Goal: Complete application form

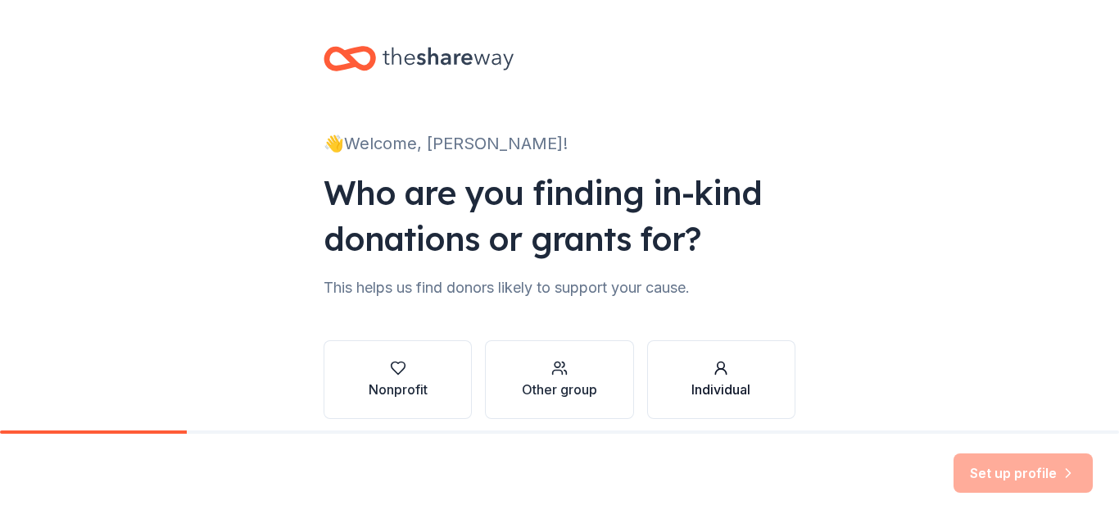
click at [710, 382] on div "Individual" at bounding box center [720, 389] width 59 height 20
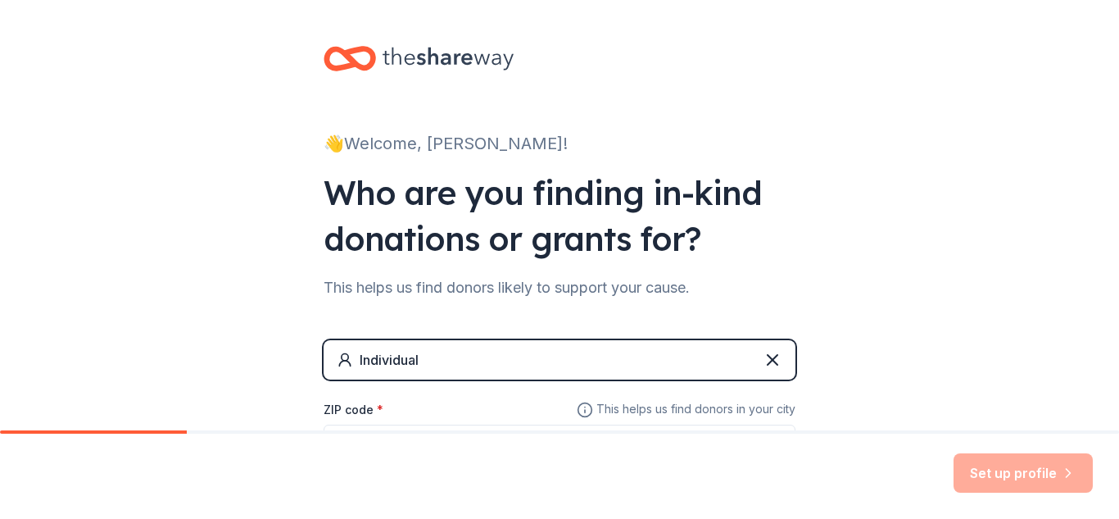
click at [423, 410] on div "ZIP code *" at bounding box center [560, 428] width 472 height 58
click at [605, 417] on span "This helps us find donors in your city" at bounding box center [686, 409] width 219 height 20
click at [606, 407] on span "This helps us find donors in your city" at bounding box center [686, 409] width 219 height 20
click at [682, 257] on div "Who are you finding in-kind donations or grants for?" at bounding box center [560, 216] width 472 height 92
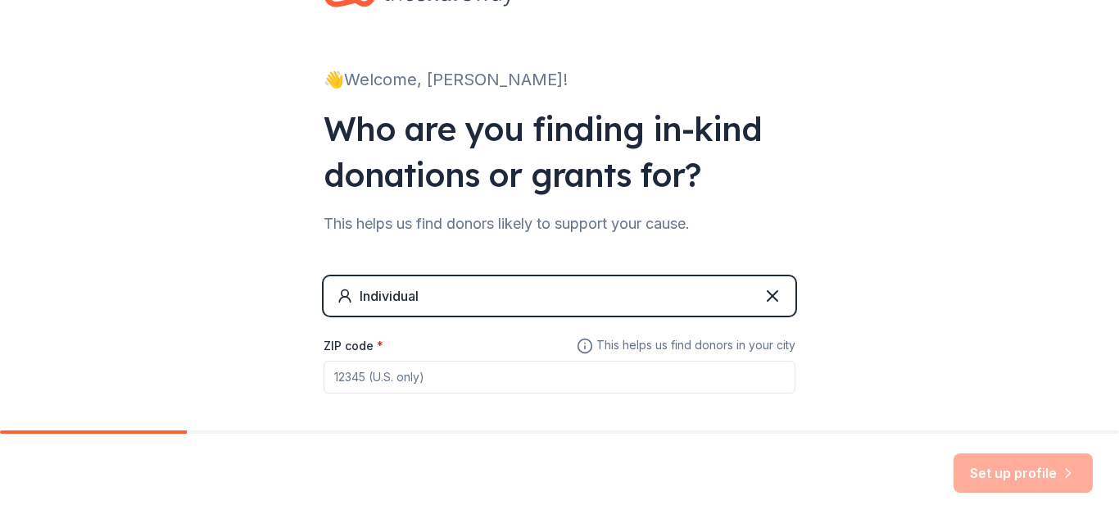
scroll to position [138, 0]
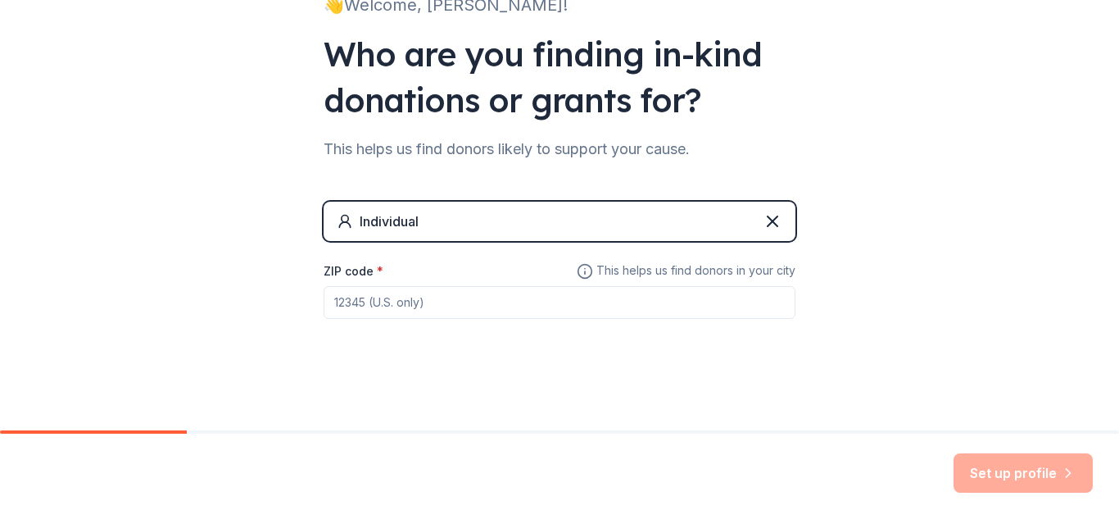
click at [735, 11] on div "👋 Welcome, [PERSON_NAME]!" at bounding box center [560, 5] width 472 height 26
click at [438, 306] on input "ZIP code *" at bounding box center [560, 302] width 472 height 33
type input "77422"
click at [1039, 483] on button "Set up profile" at bounding box center [1023, 472] width 139 height 39
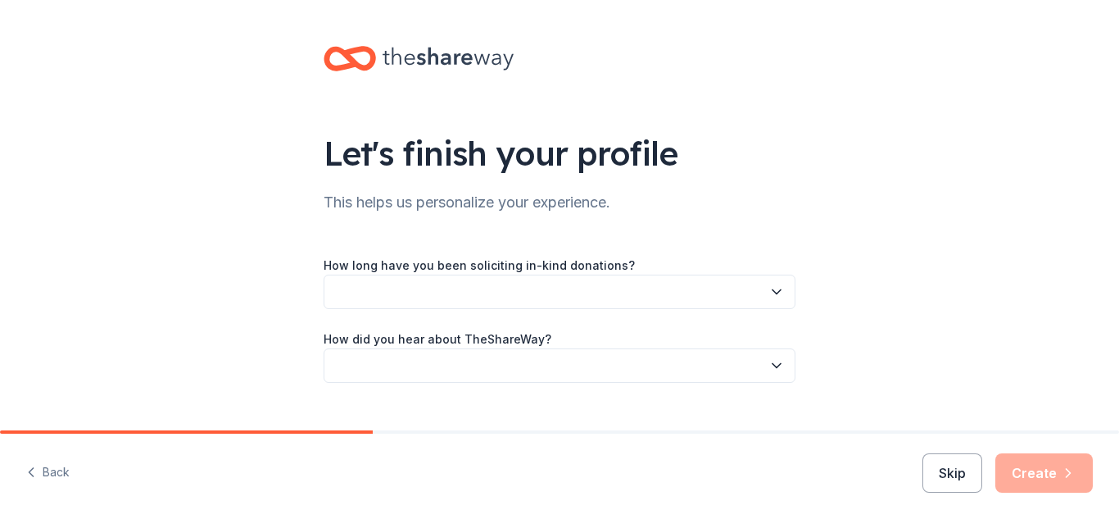
scroll to position [31, 0]
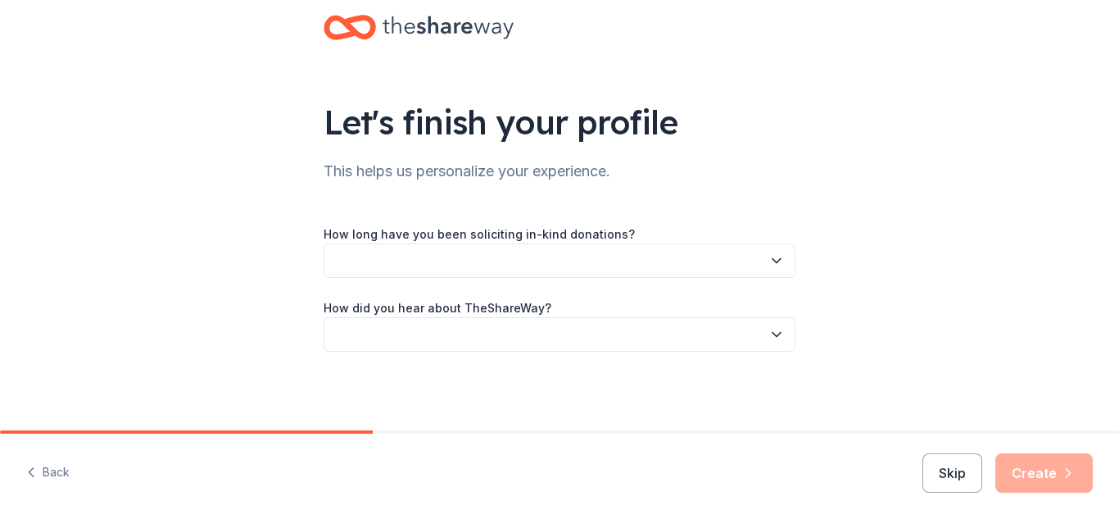
click at [645, 252] on button "button" at bounding box center [560, 260] width 472 height 34
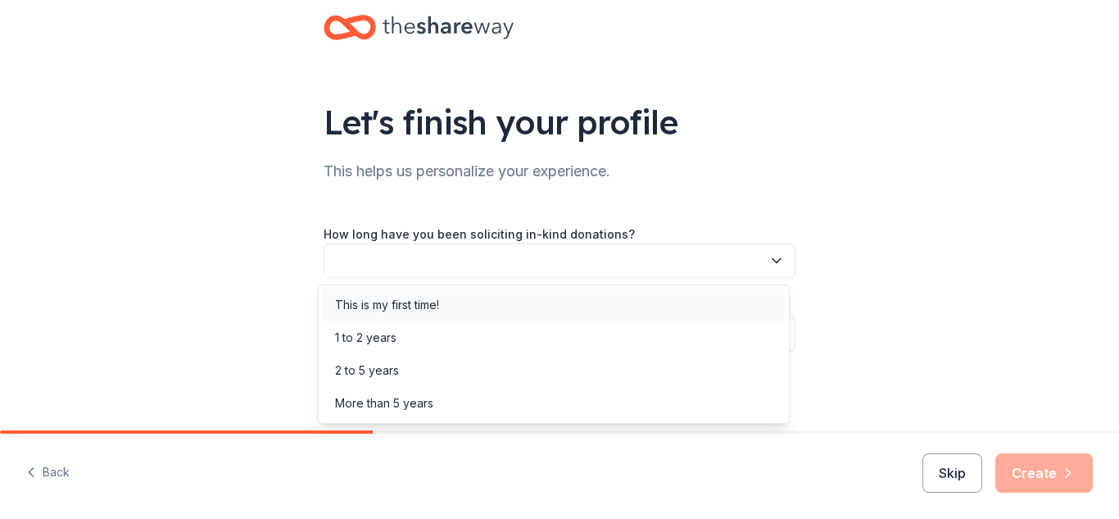
click at [464, 307] on div "This is my first time!" at bounding box center [554, 304] width 464 height 33
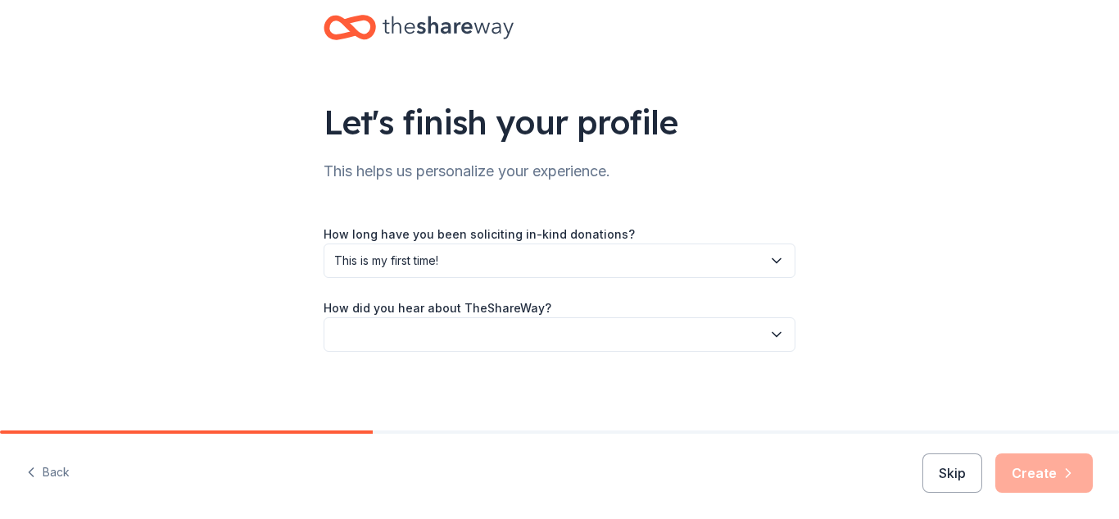
click at [469, 337] on button "button" at bounding box center [560, 334] width 472 height 34
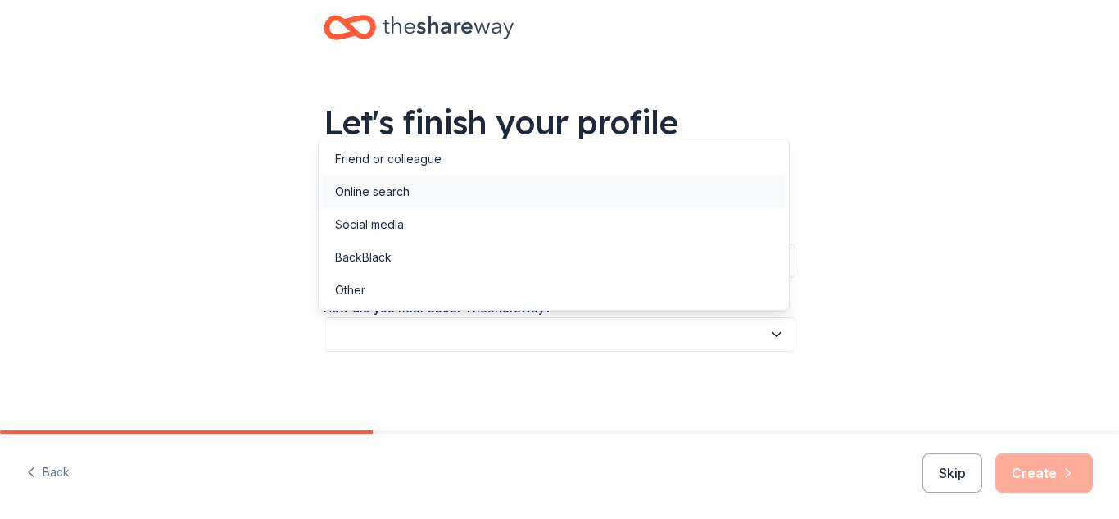
click at [369, 192] on div "Online search" at bounding box center [372, 192] width 75 height 20
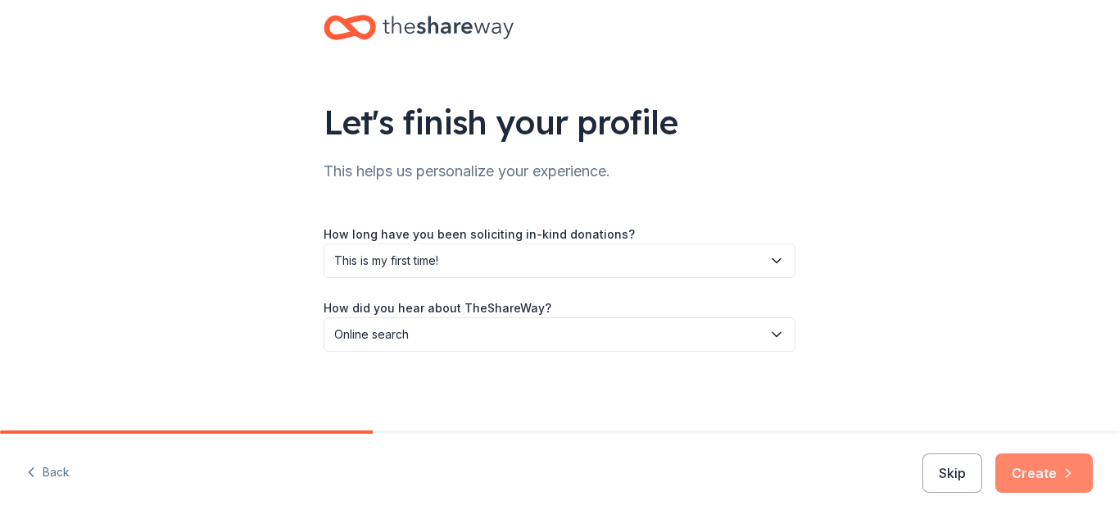
click at [1008, 464] on button "Create" at bounding box center [1043, 472] width 97 height 39
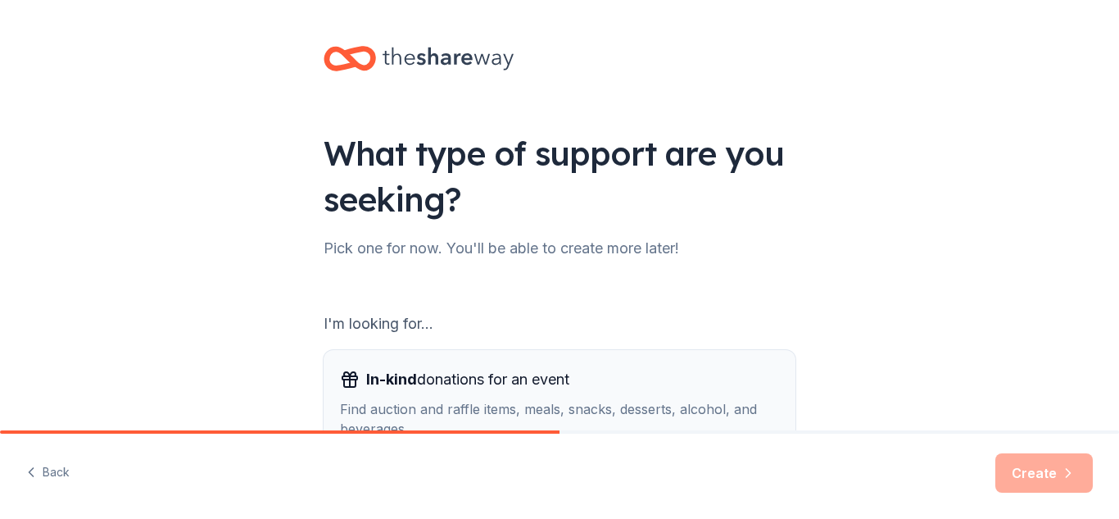
click at [560, 371] on span "In-kind donations for an event" at bounding box center [467, 379] width 203 height 26
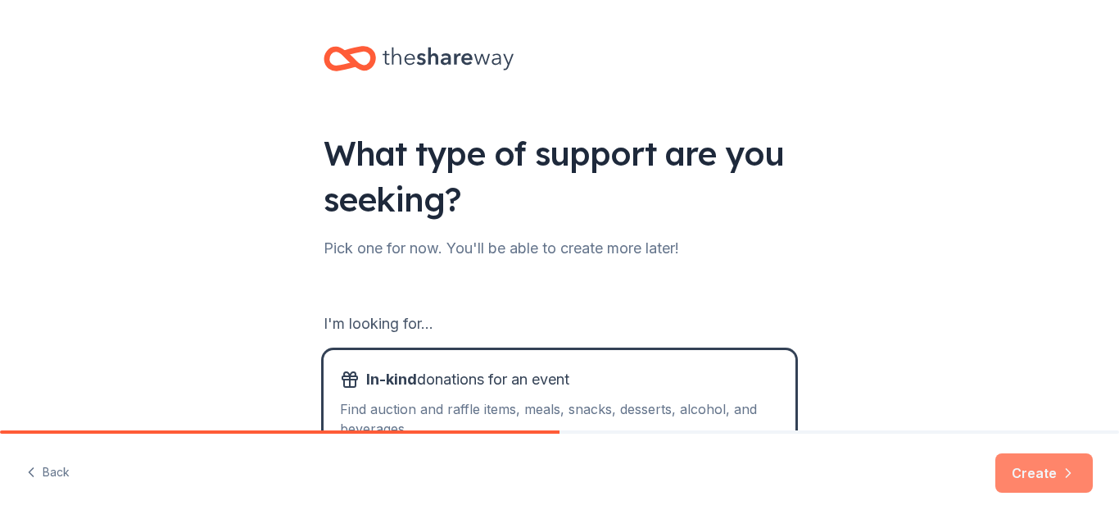
click at [1055, 484] on button "Create" at bounding box center [1043, 472] width 97 height 39
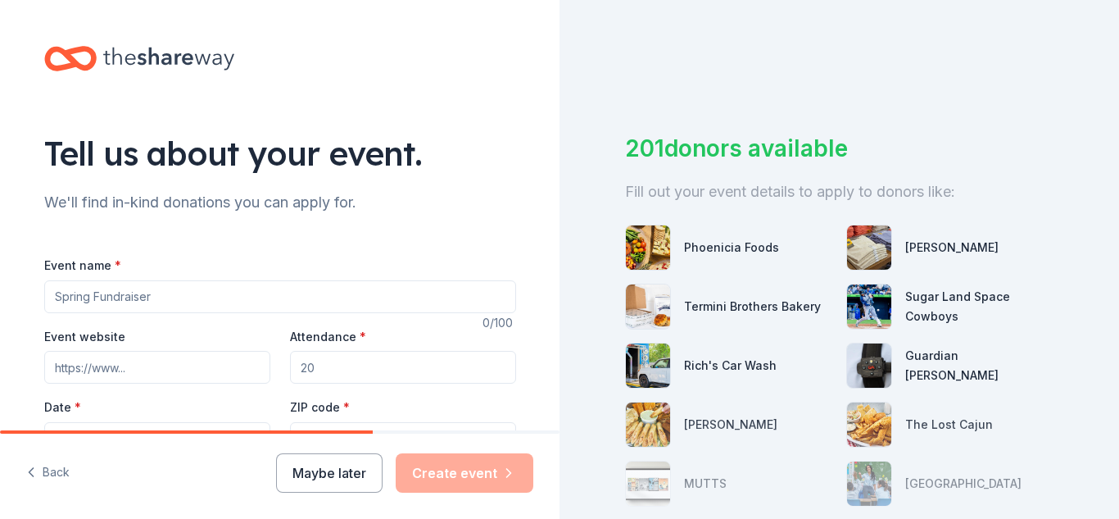
click at [252, 305] on input "Event name *" at bounding box center [280, 296] width 472 height 33
type input "Benefit to Support Victim of a Housefire"
click at [347, 369] on input "Attendance *" at bounding box center [403, 367] width 226 height 33
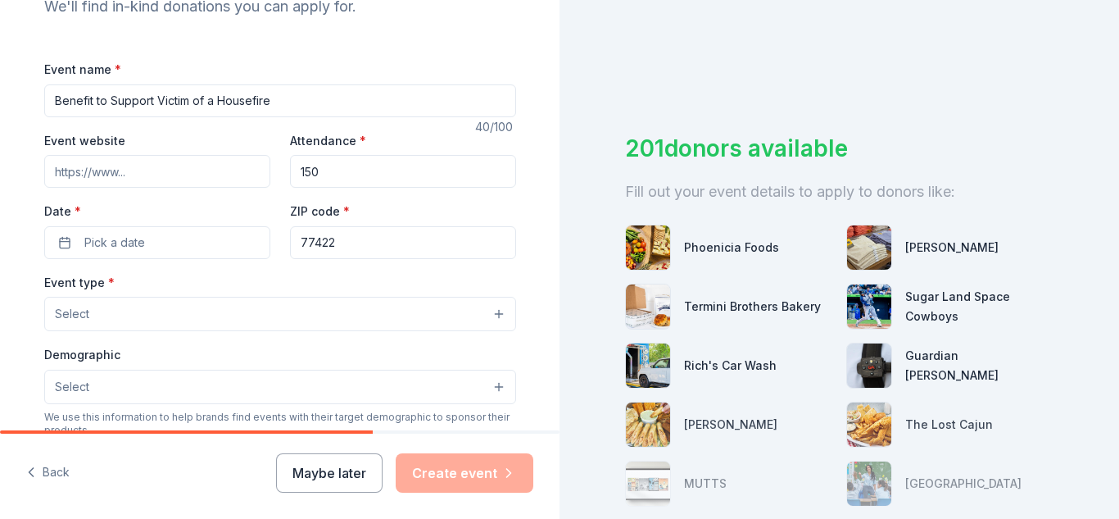
scroll to position [216, 0]
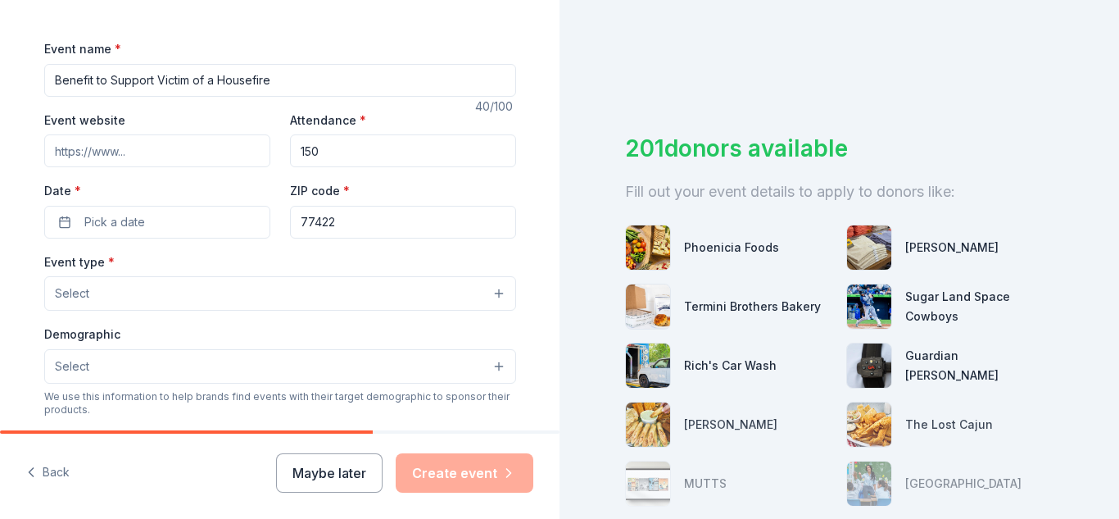
type input "150"
click at [443, 125] on div "Attendance * 150" at bounding box center [403, 139] width 226 height 58
click at [151, 218] on button "Pick a date" at bounding box center [157, 222] width 226 height 33
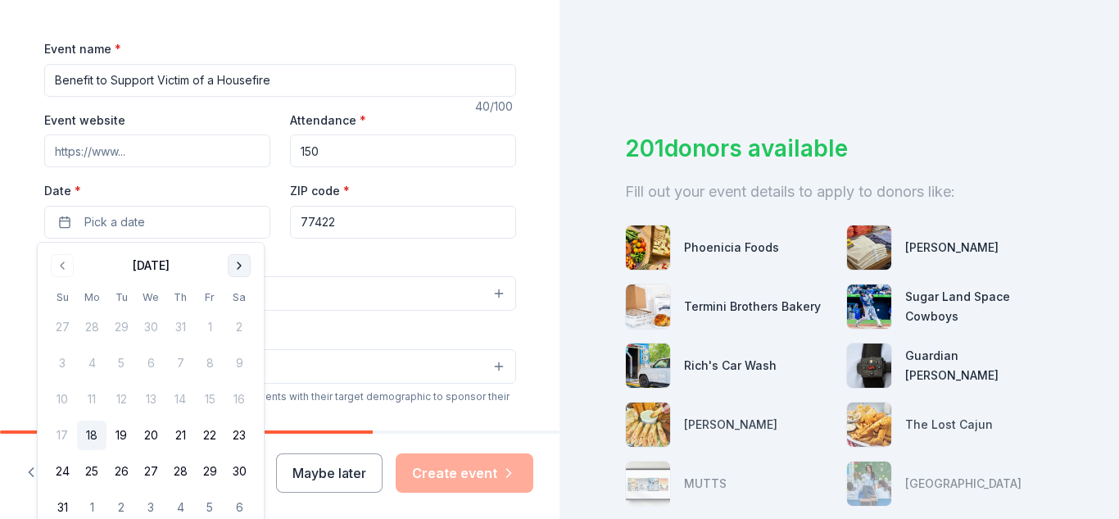
click at [235, 273] on button "Go to next month" at bounding box center [239, 265] width 23 height 23
click at [241, 269] on button "Go to next month" at bounding box center [239, 265] width 23 height 23
click at [240, 327] on button "4" at bounding box center [238, 326] width 29 height 29
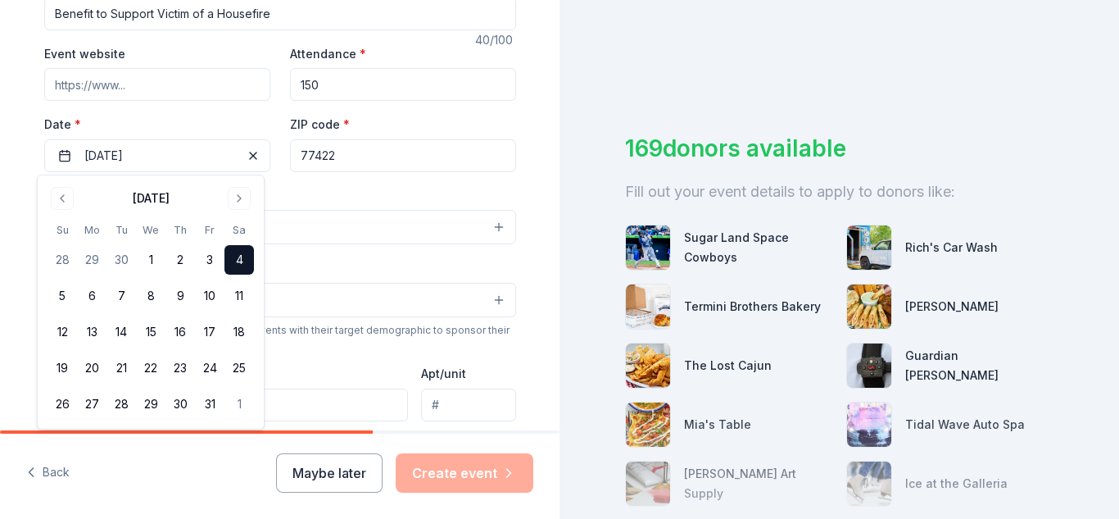
scroll to position [284, 0]
click at [381, 215] on button "Select" at bounding box center [280, 225] width 472 height 34
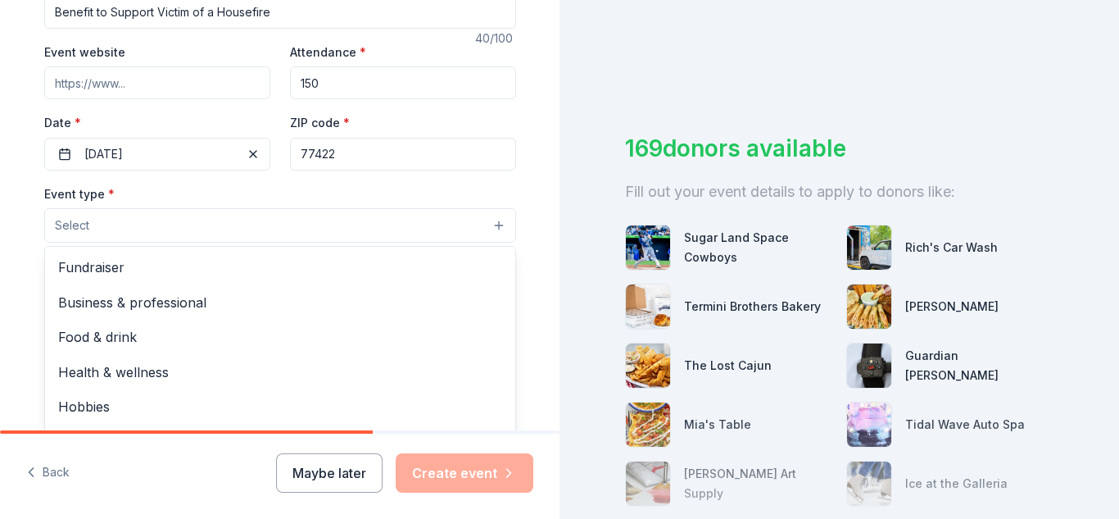
click at [216, 279] on div "Fundraiser" at bounding box center [280, 267] width 470 height 34
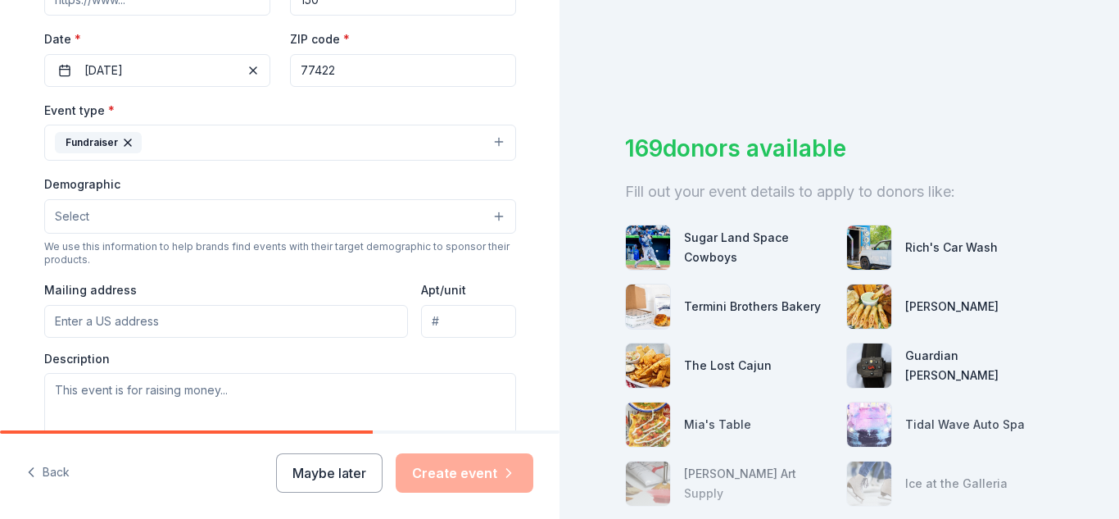
scroll to position [377, 0]
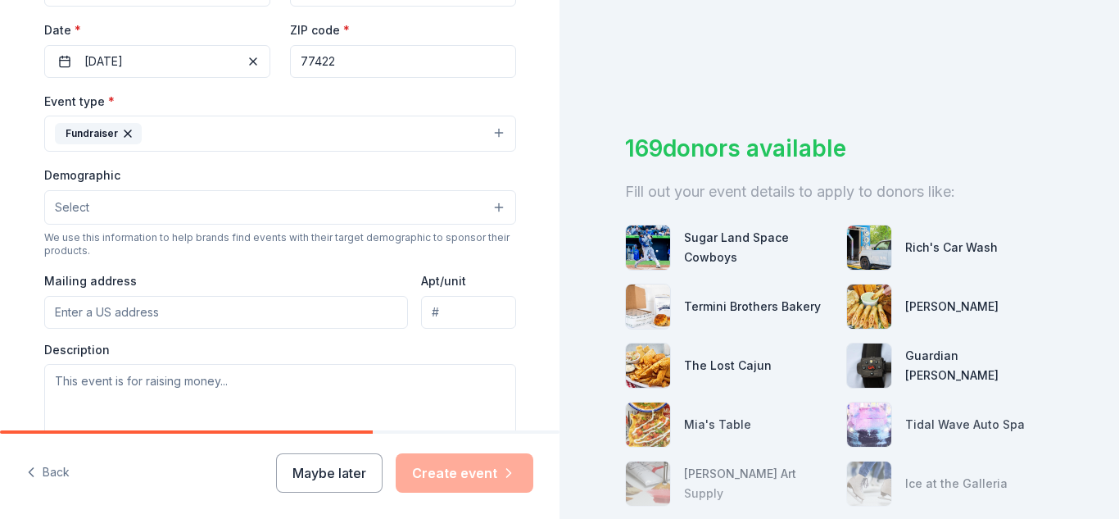
click at [354, 91] on div "Event type * Fundraiser" at bounding box center [280, 121] width 472 height 61
click at [355, 89] on div "Event name * Benefit to Support Victim of a Housefire 40 /100 Event website Att…" at bounding box center [280, 257] width 472 height 759
click at [495, 204] on button "Select" at bounding box center [280, 207] width 472 height 34
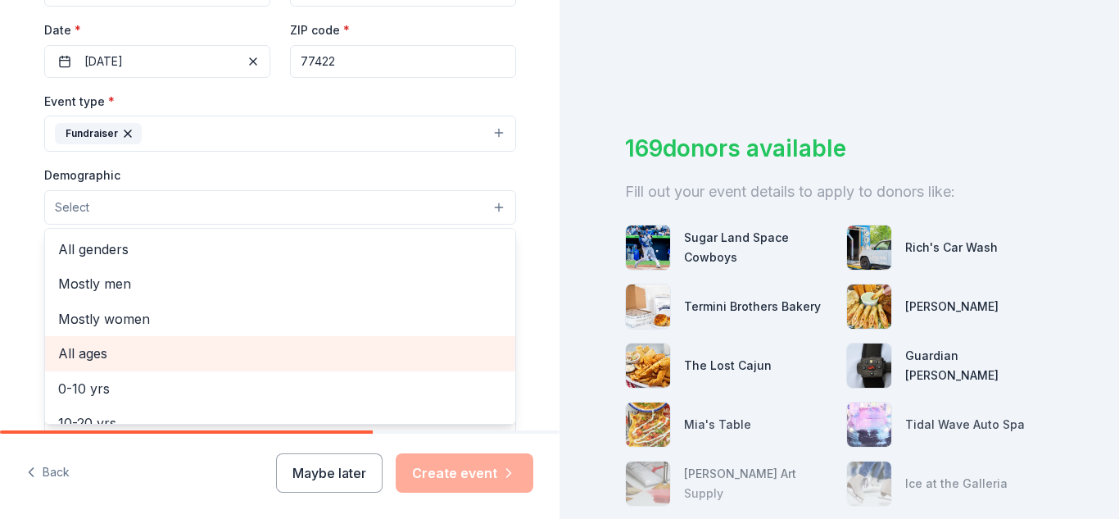
click at [91, 350] on span "All ages" at bounding box center [280, 352] width 444 height 21
click at [410, 197] on button "All ages" at bounding box center [280, 208] width 472 height 36
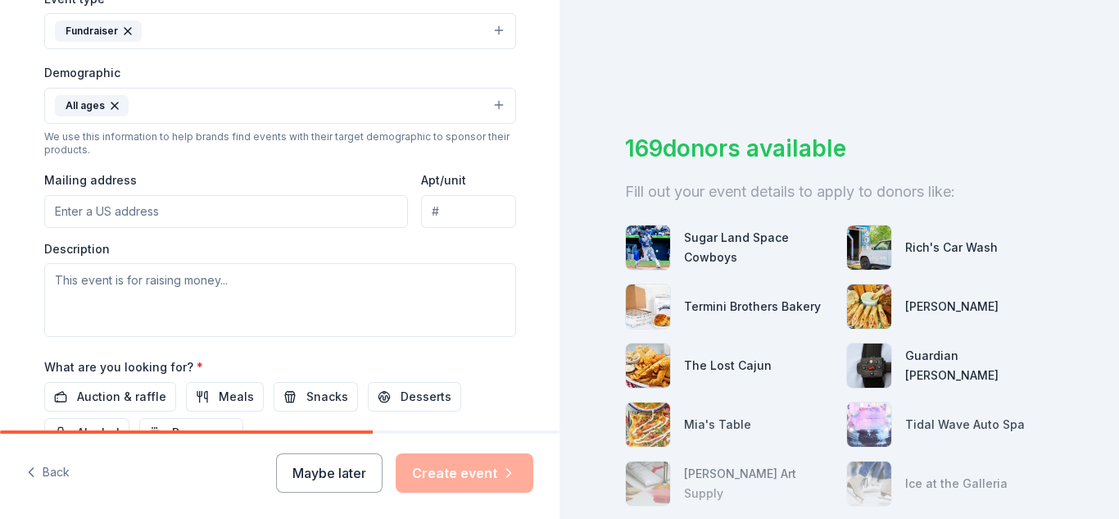
scroll to position [486, 0]
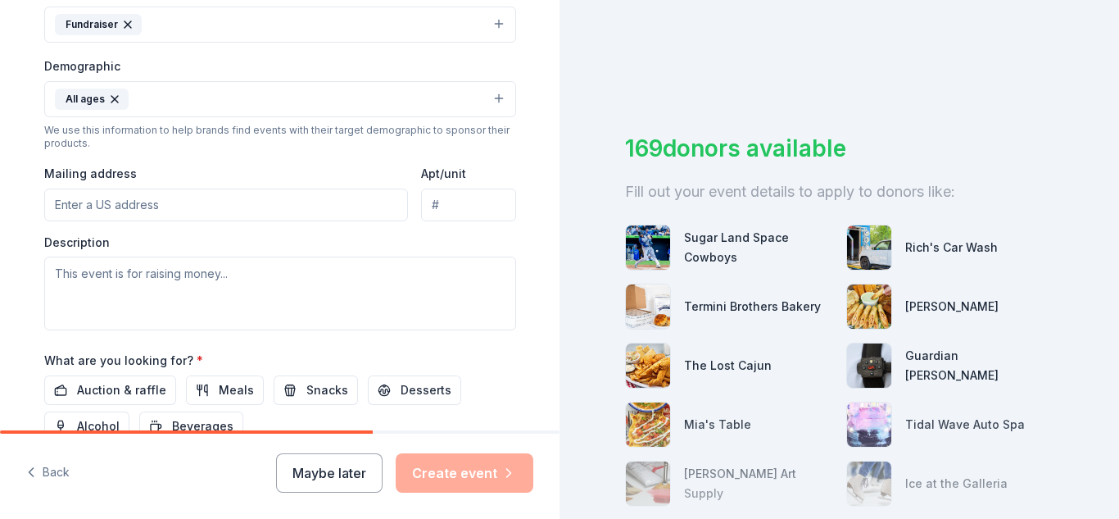
click at [129, 201] on input "Mailing address" at bounding box center [226, 204] width 365 height 33
type input "[STREET_ADDRESS]"
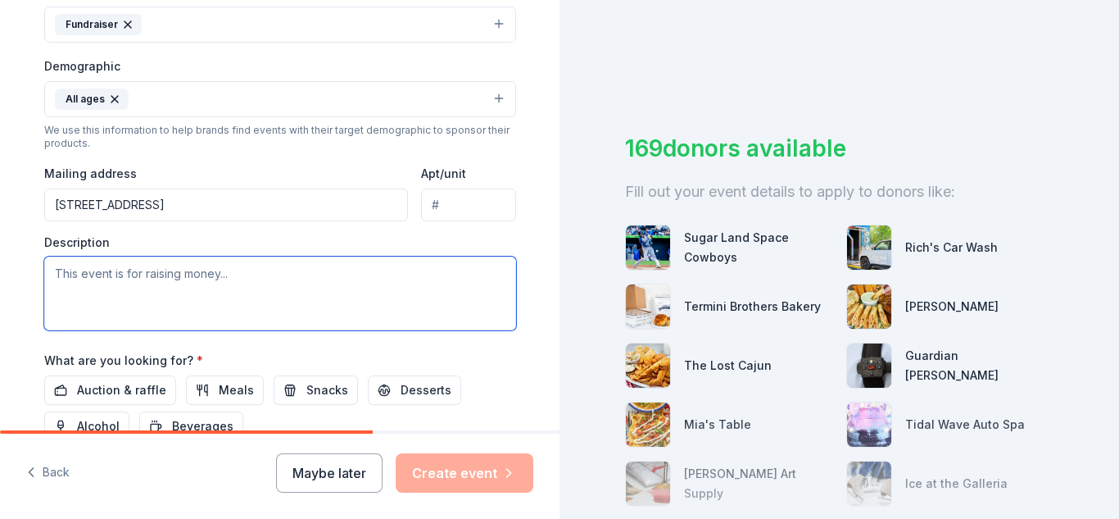
click at [152, 288] on textarea at bounding box center [280, 293] width 472 height 74
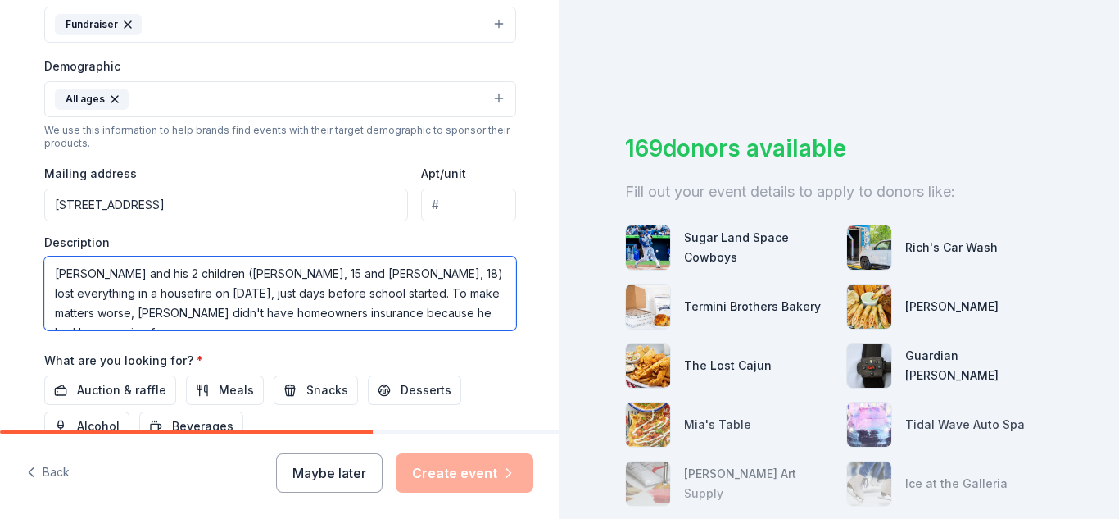
scroll to position [11, 0]
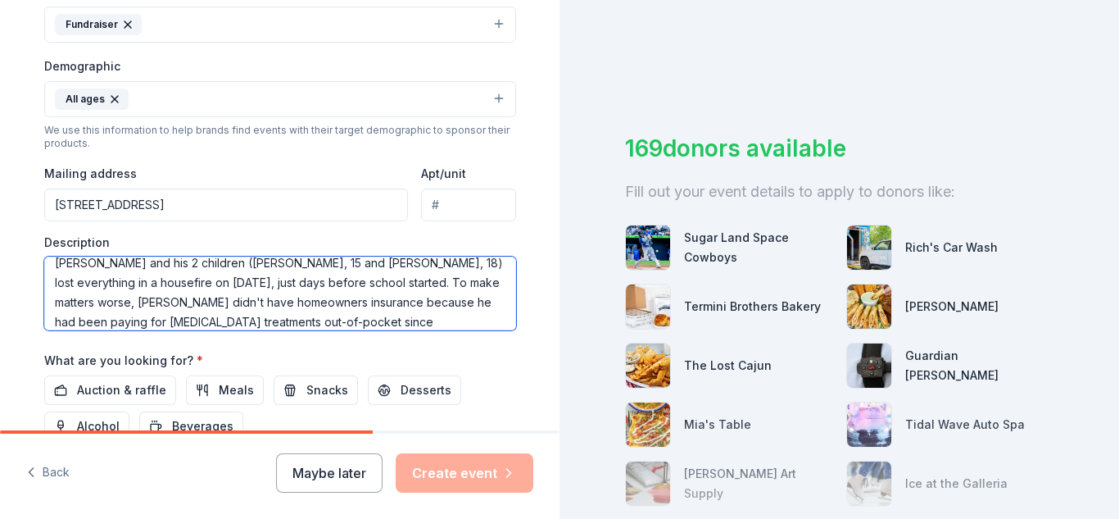
click at [49, 322] on textarea "[PERSON_NAME] and his 2 children ([PERSON_NAME], 15 and [PERSON_NAME], 18) lost…" at bounding box center [280, 293] width 472 height 74
click at [284, 321] on textarea "[PERSON_NAME] and his 2 children ([PERSON_NAME], 15 and [PERSON_NAME], 18) lost…" at bounding box center [280, 293] width 472 height 74
click at [129, 324] on textarea "[PERSON_NAME] and his 2 children ([PERSON_NAME], 15 and [PERSON_NAME], 18) lost…" at bounding box center [280, 293] width 472 height 74
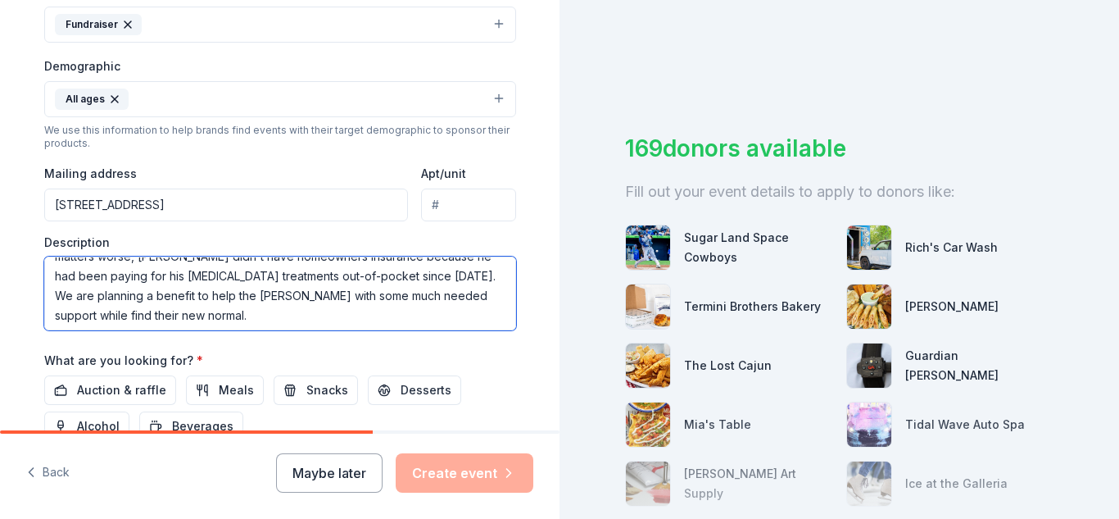
scroll to position [59, 0]
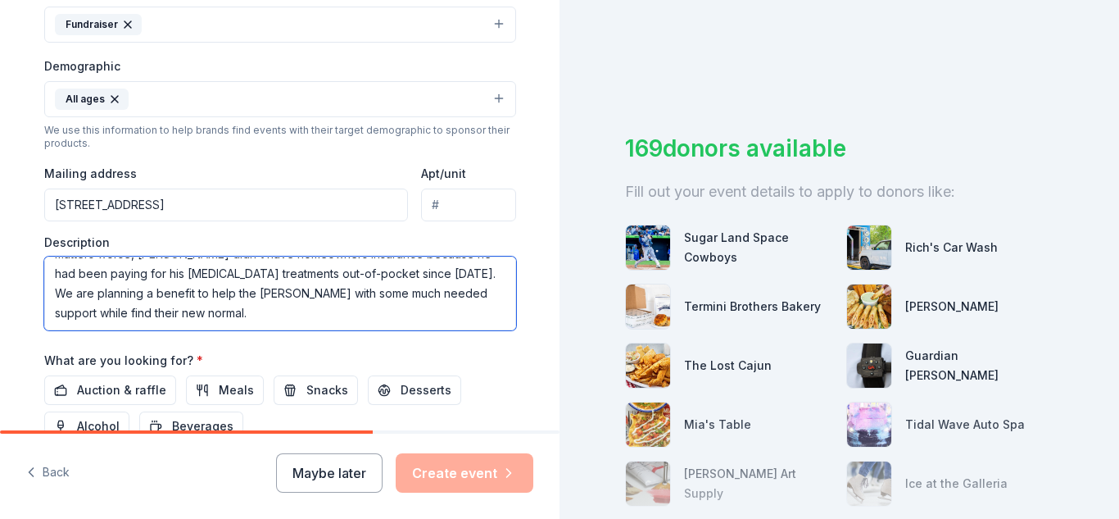
click at [369, 311] on textarea "[PERSON_NAME] and his 2 children ([PERSON_NAME], 15 and [PERSON_NAME], 18) lost…" at bounding box center [280, 293] width 472 height 74
type textarea "[PERSON_NAME] and his 2 children ([PERSON_NAME], 15 and [PERSON_NAME], 18) lost…"
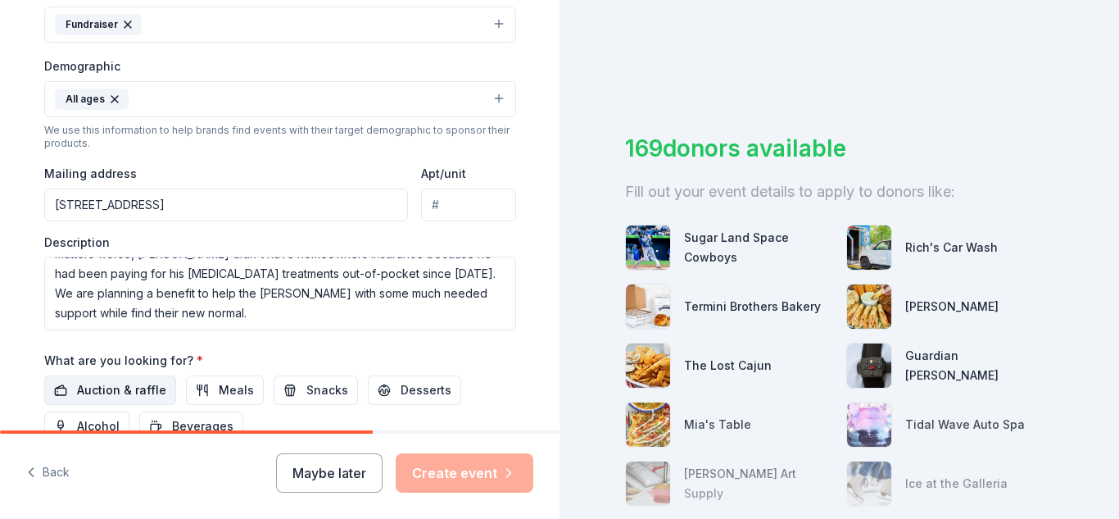
click at [111, 391] on span "Auction & raffle" at bounding box center [121, 390] width 89 height 20
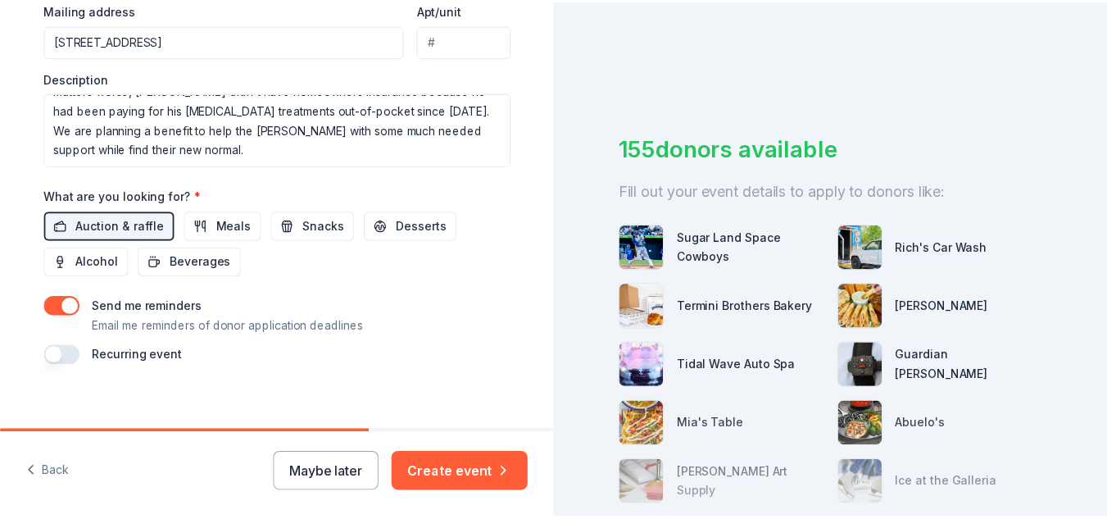
scroll to position [664, 0]
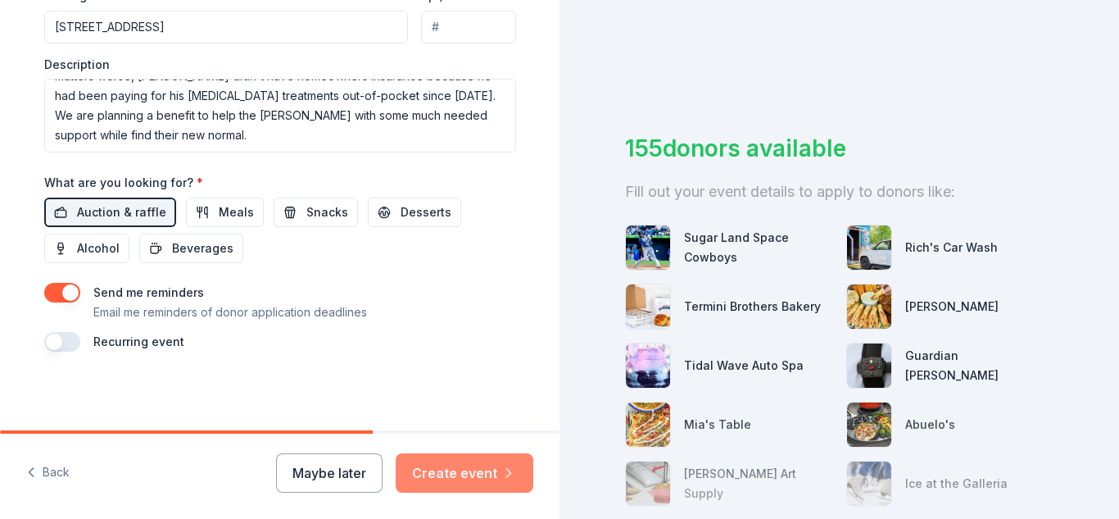
click at [445, 474] on button "Create event" at bounding box center [465, 472] width 138 height 39
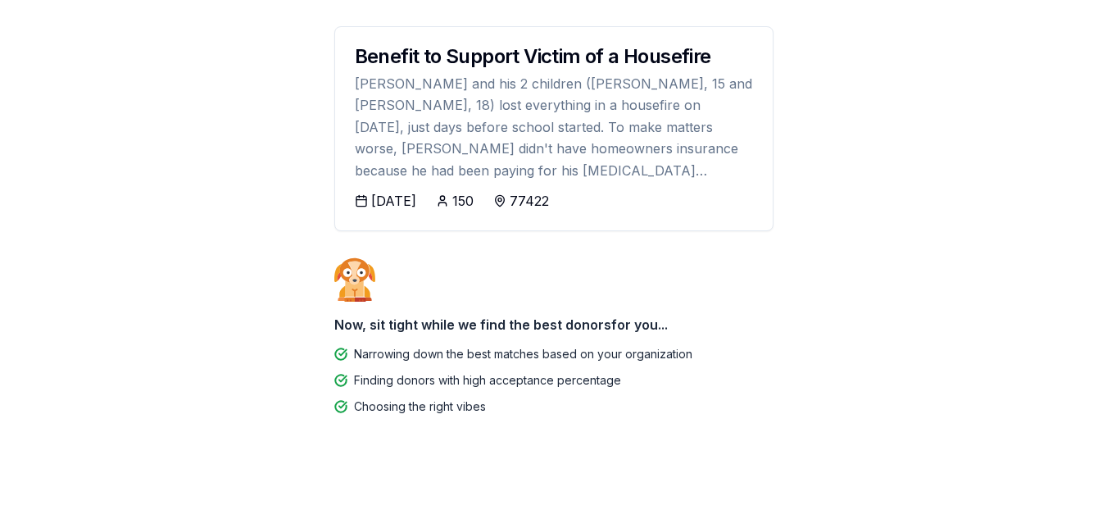
scroll to position [241, 0]
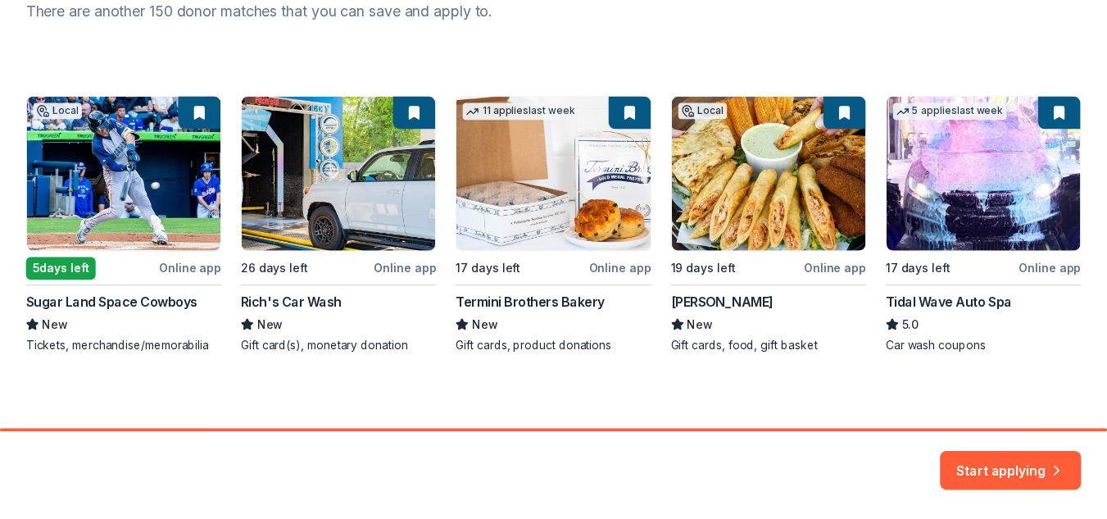
scroll to position [243, 0]
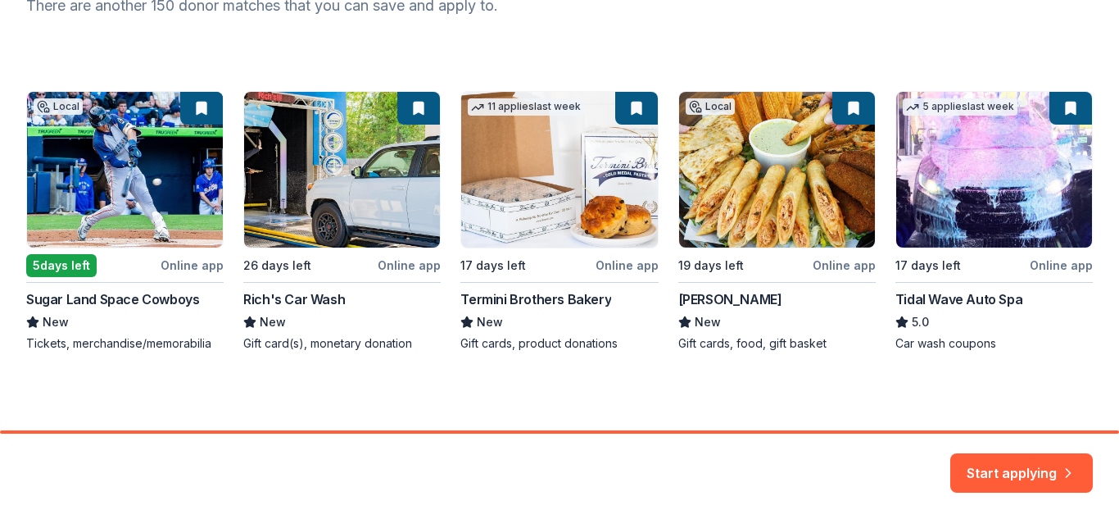
click at [107, 271] on div "Local 5 days left Online app Sugar Land Space Cowboys New Tickets, merchandise/…" at bounding box center [559, 221] width 1067 height 261
click at [111, 306] on div "Local 5 days left Online app Sugar Land Space Cowboys New Tickets, merchandise/…" at bounding box center [559, 221] width 1067 height 261
click at [72, 302] on div "Local 5 days left Online app Sugar Land Space Cowboys New Tickets, merchandise/…" at bounding box center [559, 221] width 1067 height 261
click at [1022, 469] on button "Start applying" at bounding box center [1021, 465] width 143 height 39
click at [1022, 469] on div "Start applying" at bounding box center [1021, 472] width 143 height 39
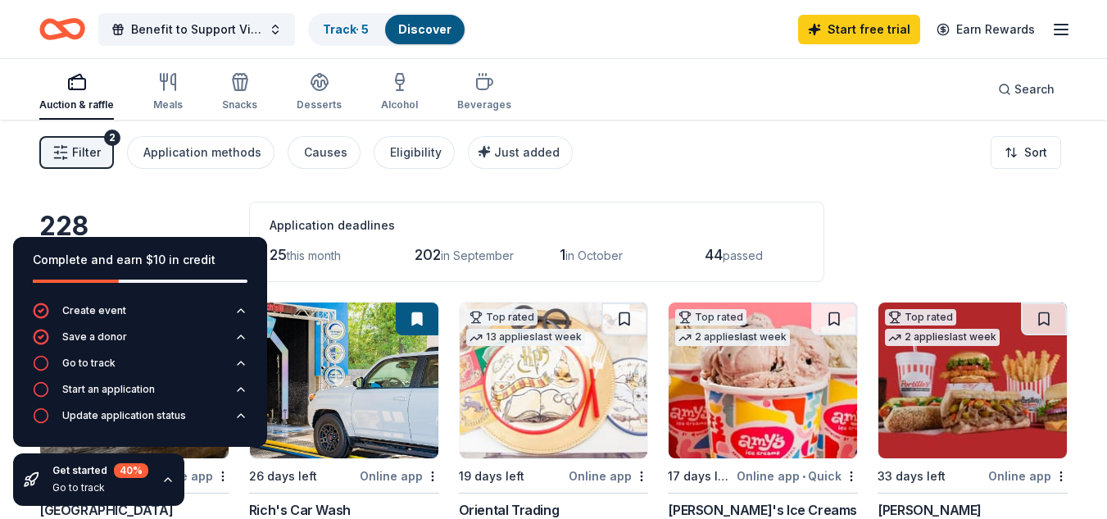
click at [149, 347] on button "Save a donor" at bounding box center [140, 342] width 215 height 26
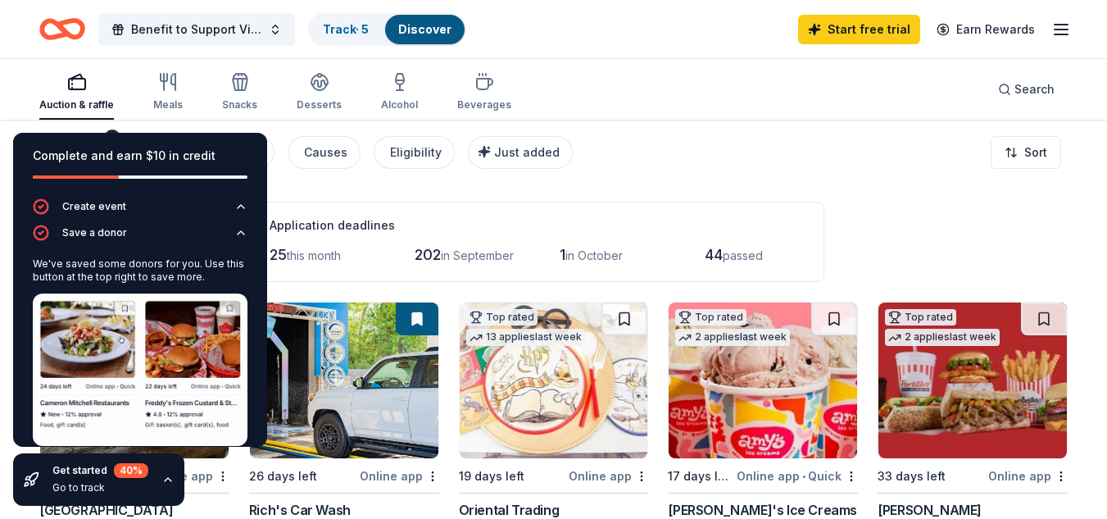
click at [321, 179] on div "Filter 2 Application methods Causes Eligibility Just added Sort" at bounding box center [553, 153] width 1107 height 66
click at [165, 482] on icon "button" at bounding box center [167, 479] width 13 height 13
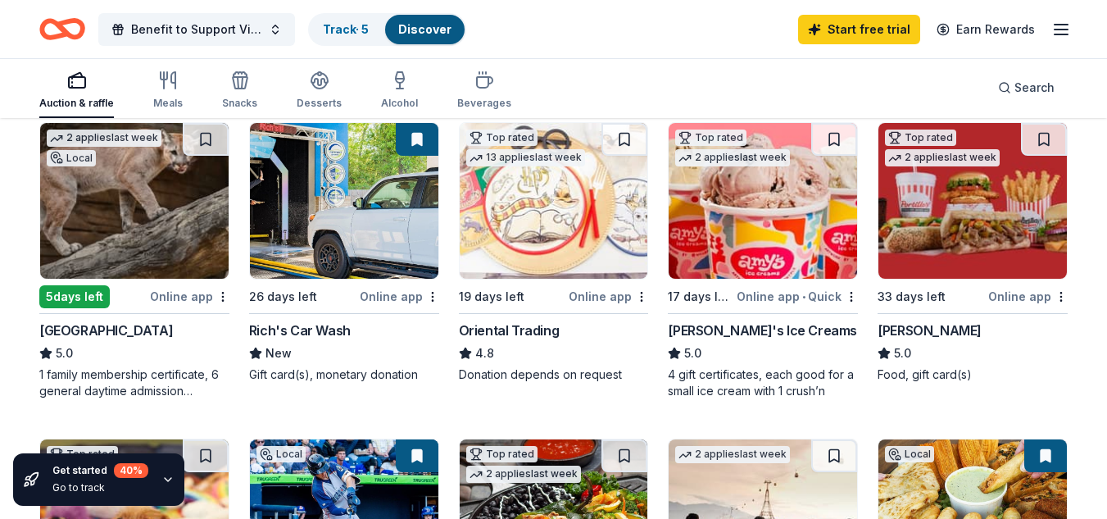
scroll to position [183, 0]
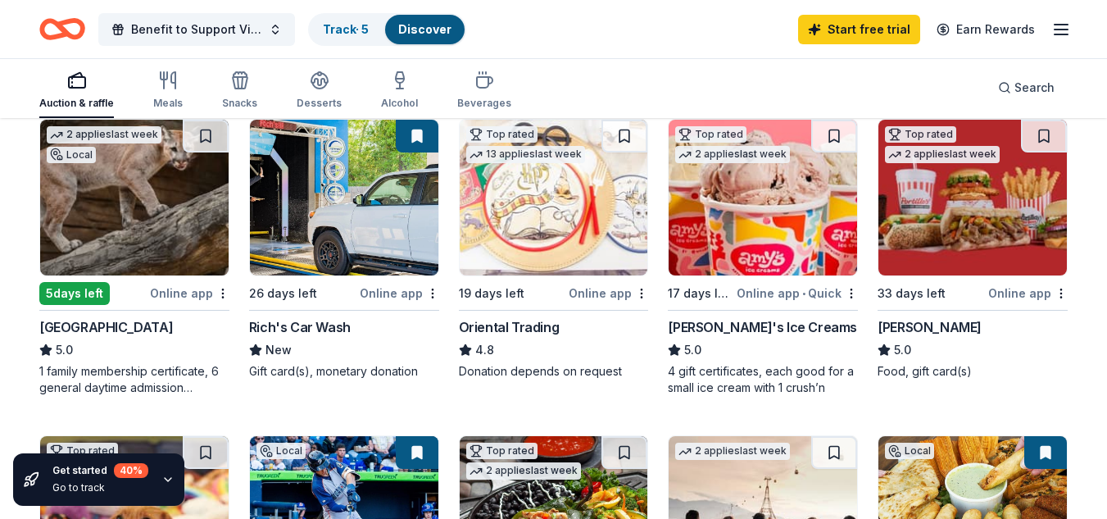
click at [96, 301] on div "5 days left" at bounding box center [74, 293] width 70 height 23
click at [1063, 30] on icon "button" at bounding box center [1061, 30] width 20 height 20
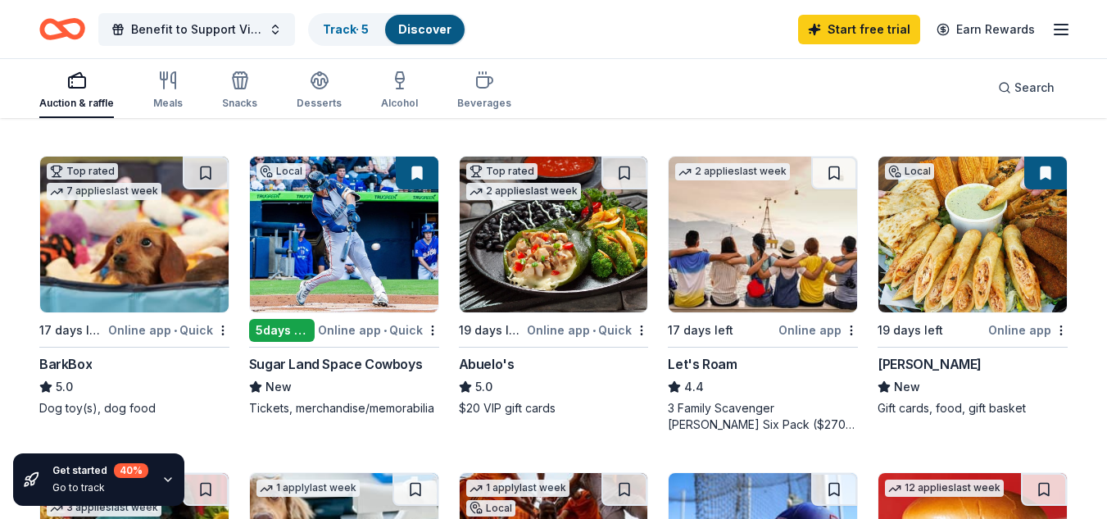
scroll to position [451, 0]
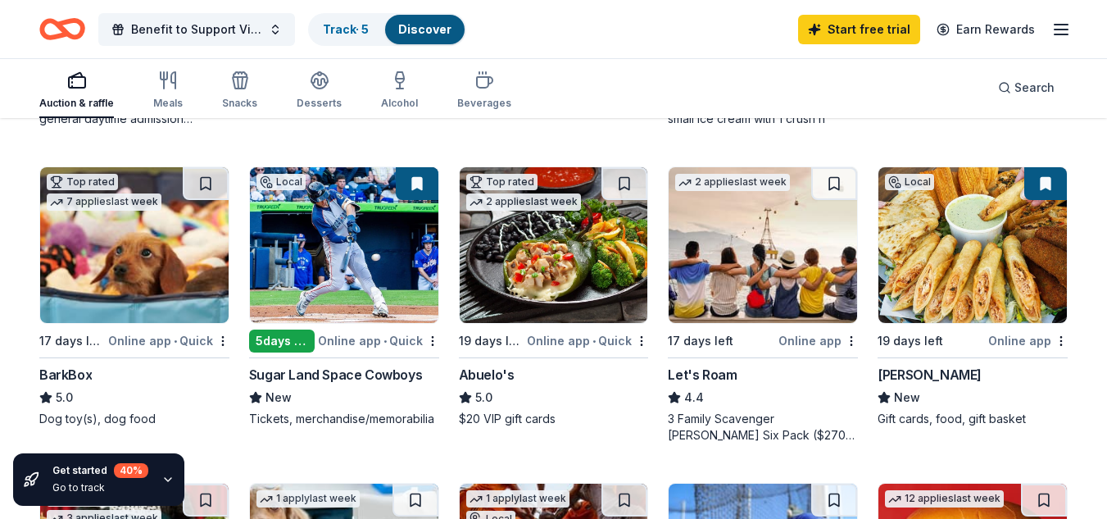
click at [329, 376] on div "Sugar Land Space Cowboys" at bounding box center [335, 375] width 173 height 20
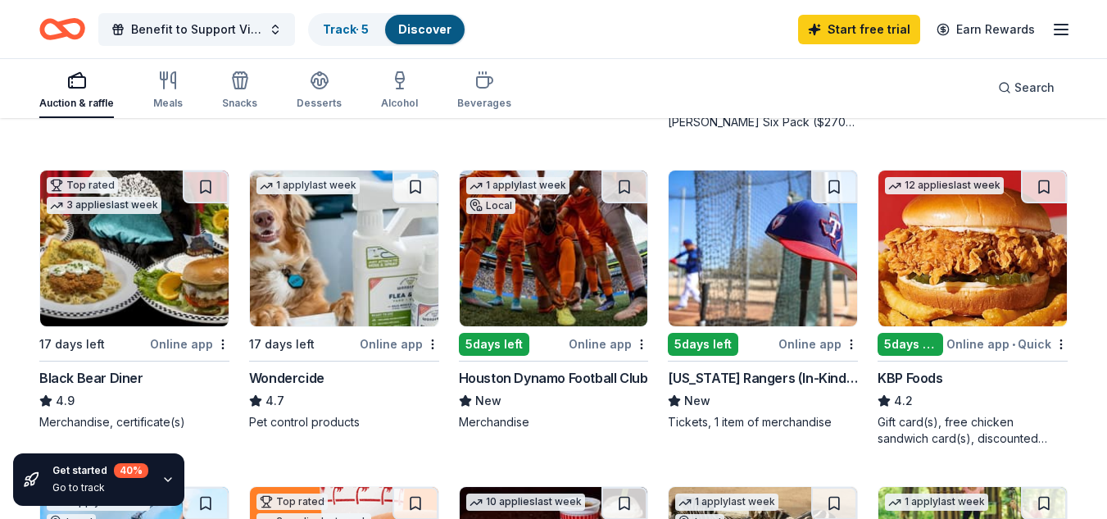
scroll to position [768, 0]
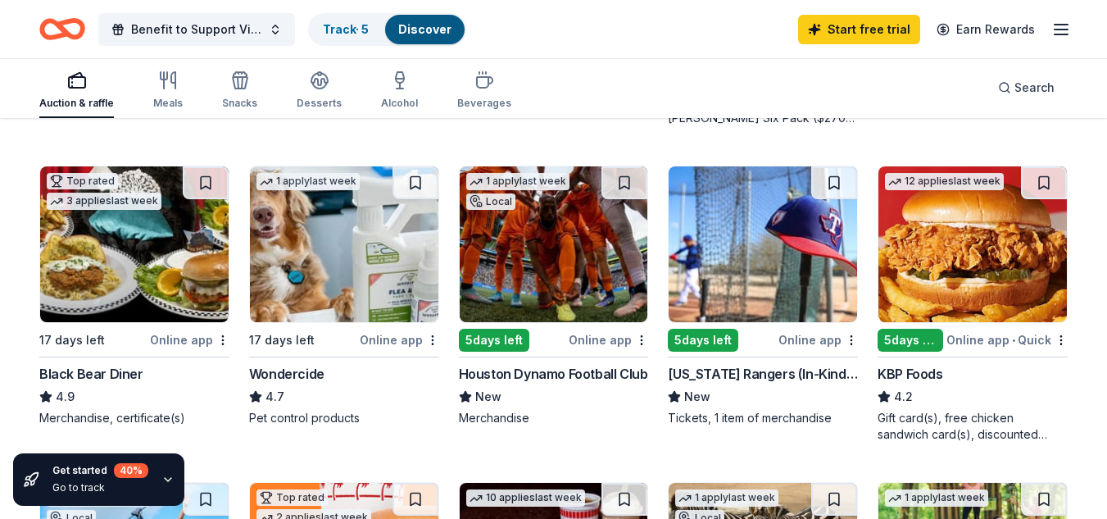
click at [787, 378] on div "[US_STATE] Rangers (In-Kind Donation)" at bounding box center [763, 374] width 190 height 20
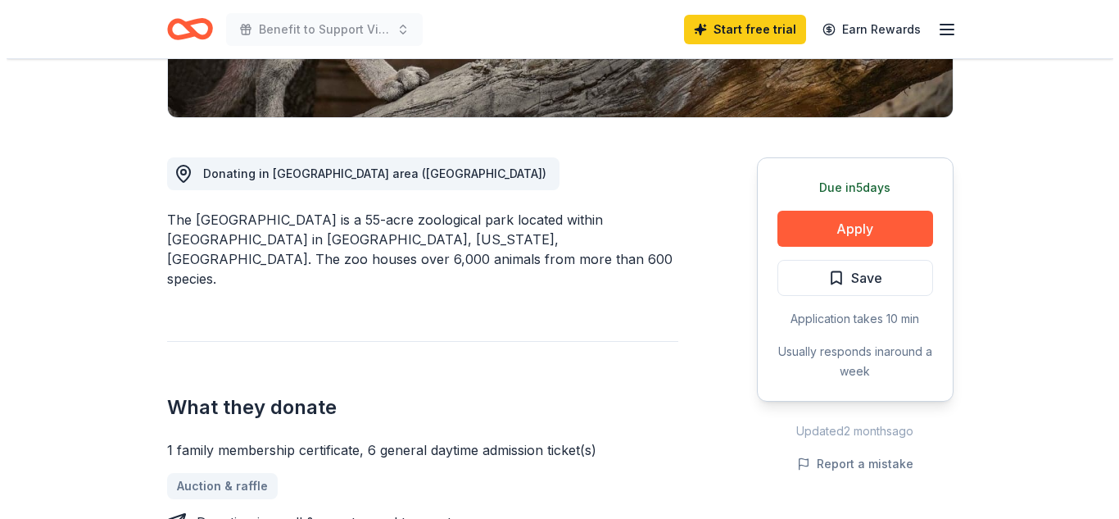
scroll to position [385, 0]
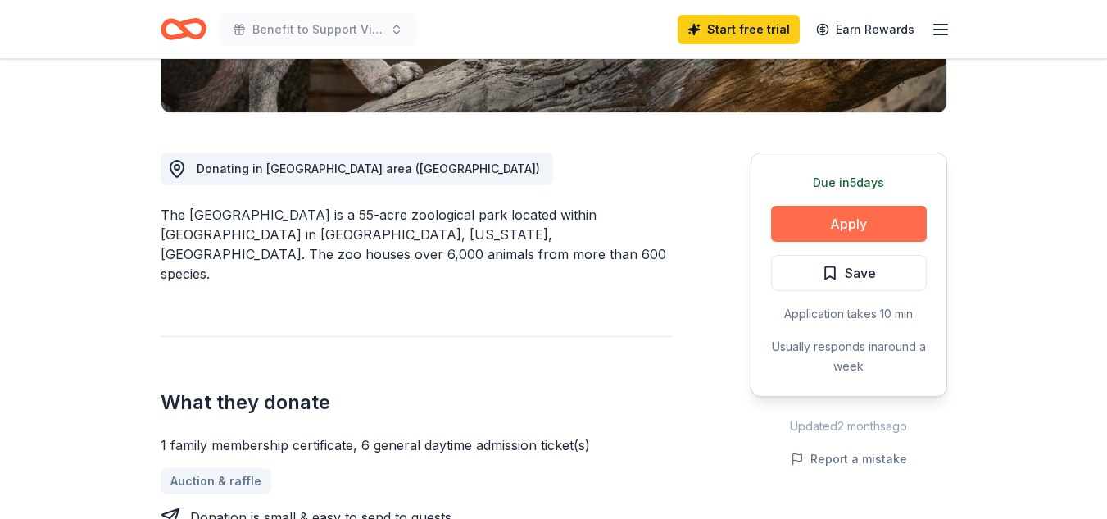
click at [839, 222] on button "Apply" at bounding box center [849, 224] width 156 height 36
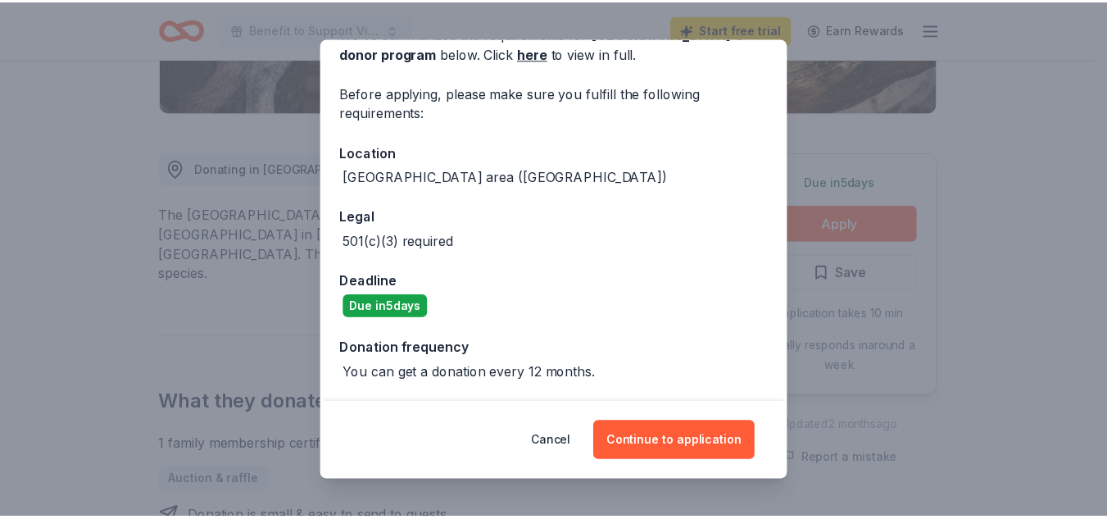
scroll to position [0, 0]
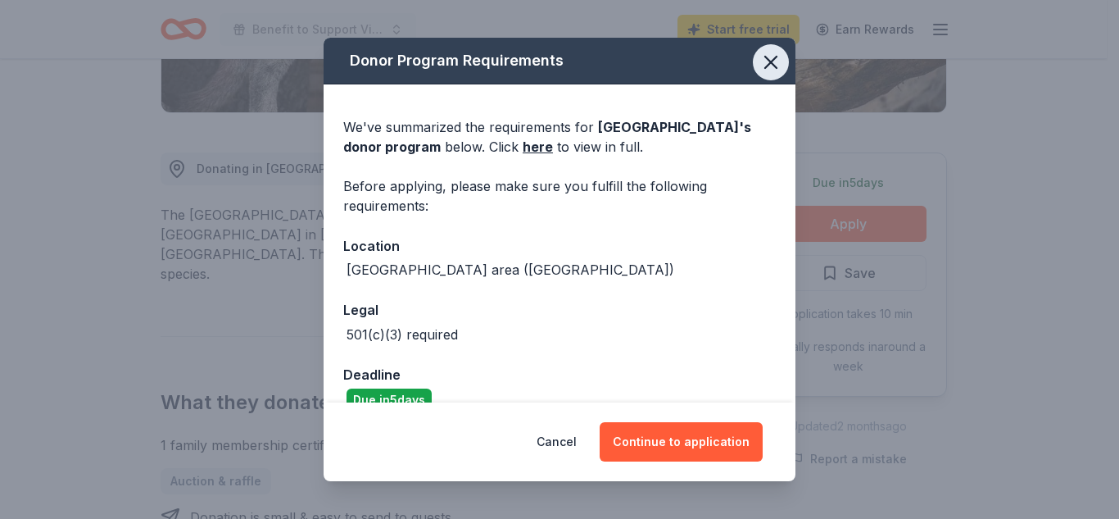
click at [765, 66] on icon "button" at bounding box center [770, 62] width 11 height 11
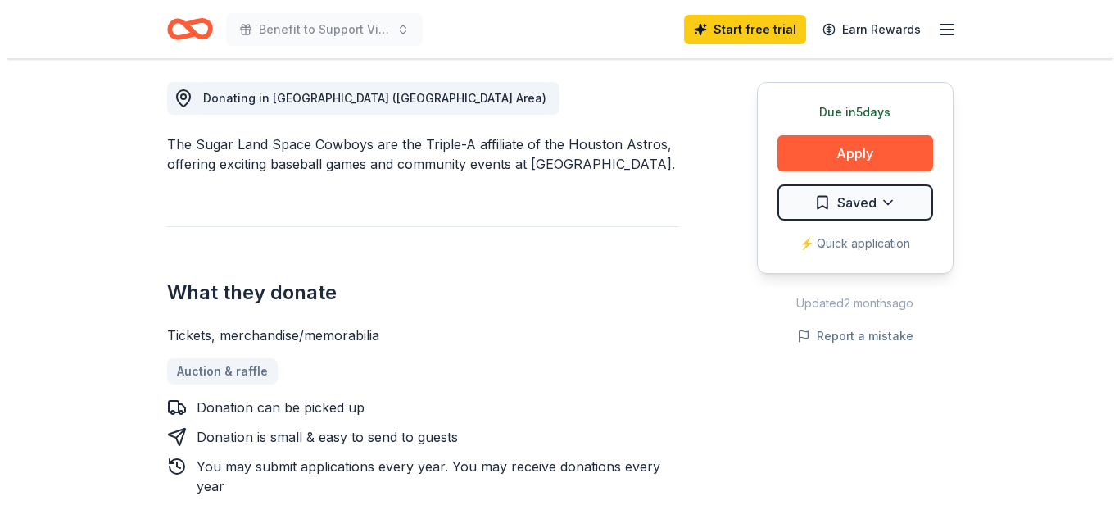
scroll to position [463, 0]
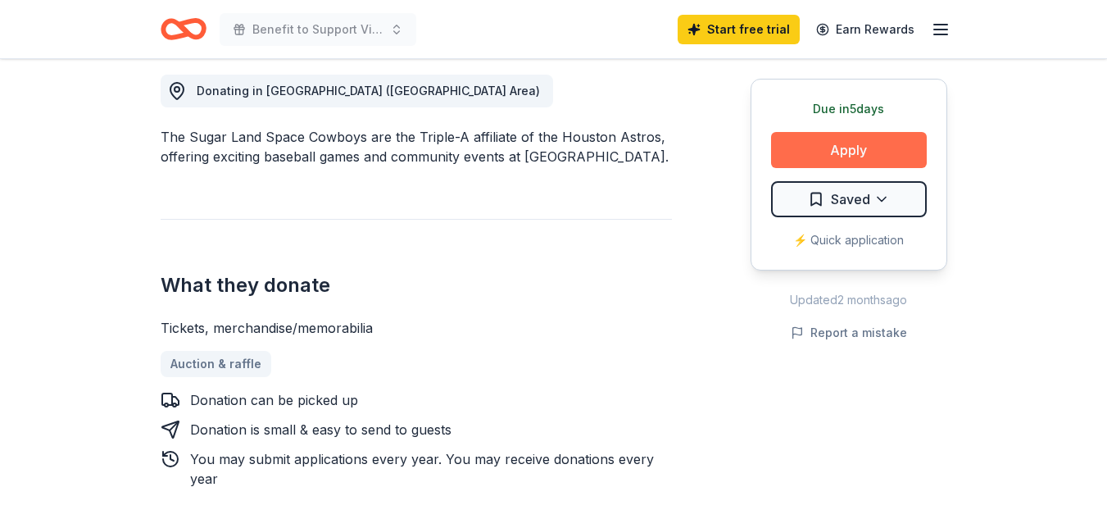
click at [826, 146] on button "Apply" at bounding box center [849, 150] width 156 height 36
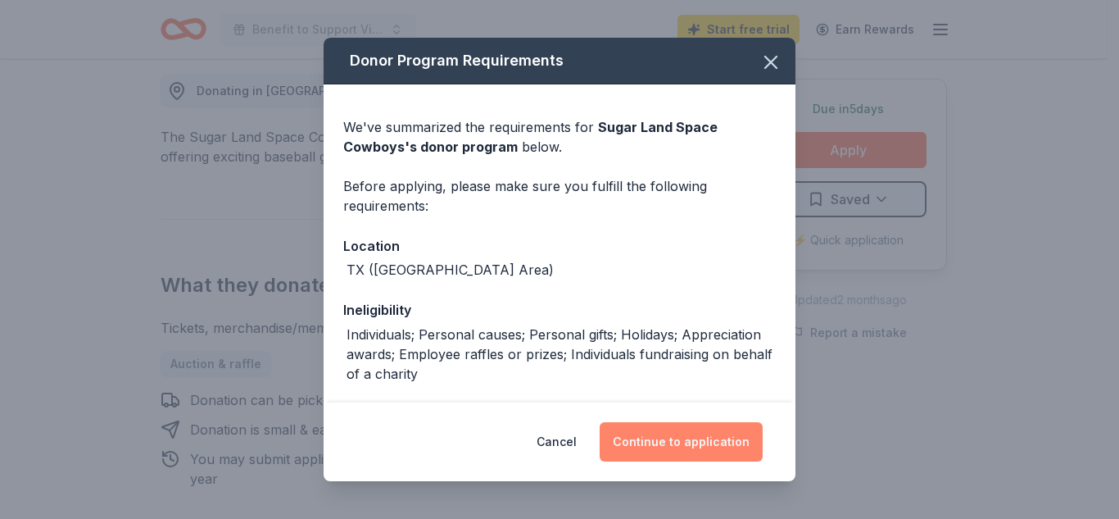
click at [678, 443] on button "Continue to application" at bounding box center [681, 441] width 163 height 39
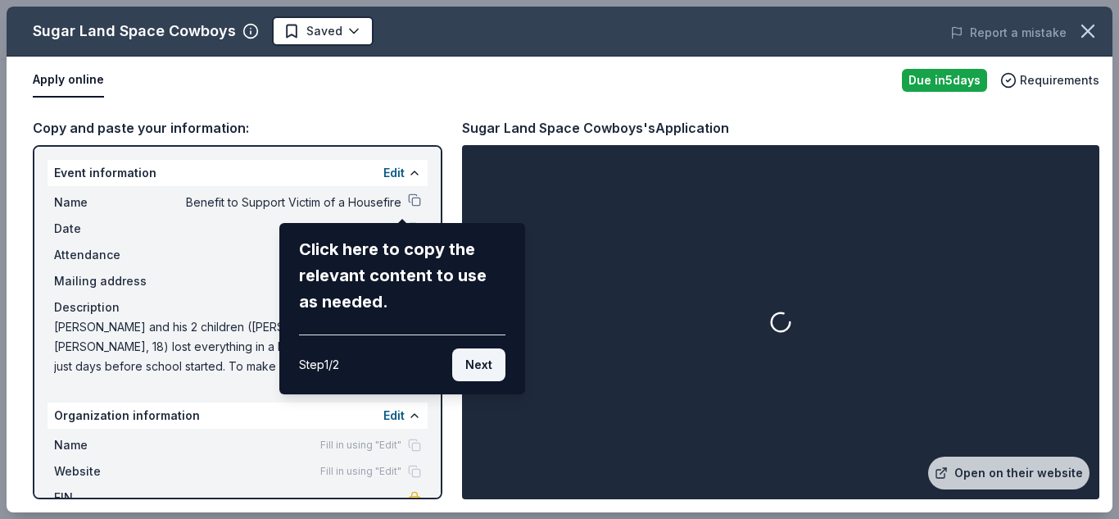
click at [483, 354] on button "Next" at bounding box center [478, 364] width 53 height 33
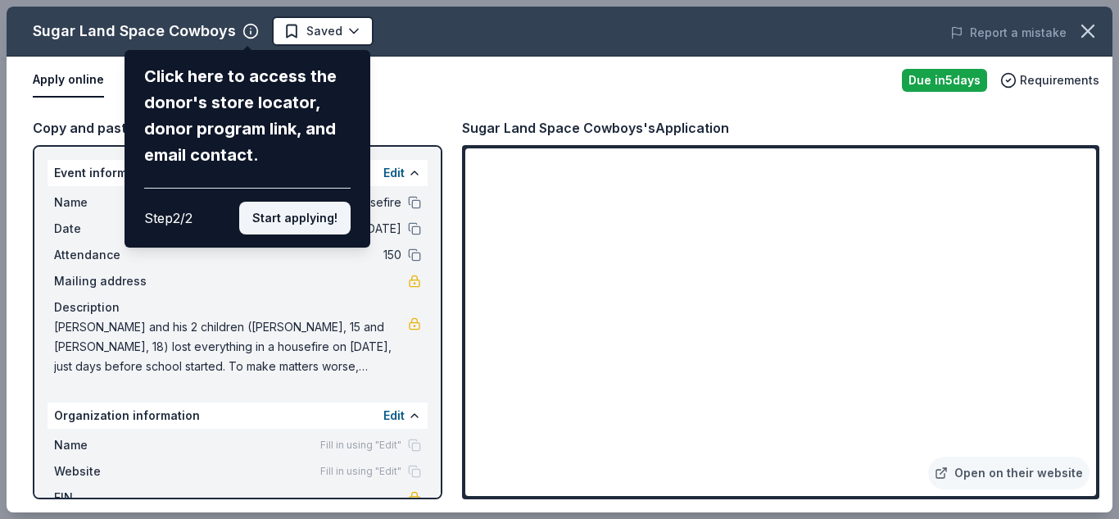
click at [310, 225] on button "Start applying!" at bounding box center [294, 218] width 111 height 33
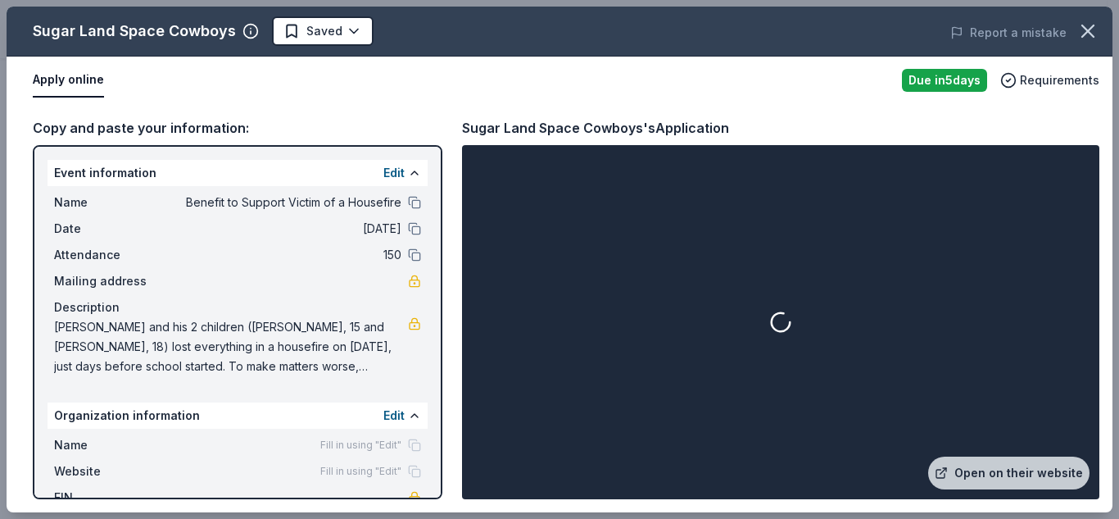
click at [310, 225] on div "Sugar Land Space Cowboys Saved Report a mistake Apply online Due in 5 days Requ…" at bounding box center [560, 259] width 1106 height 505
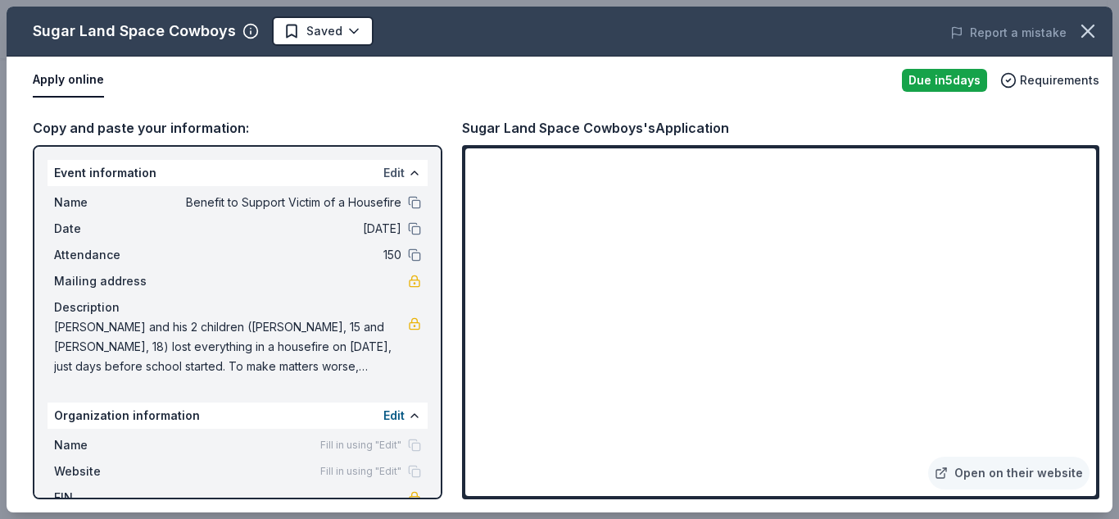
click at [386, 174] on button "Edit" at bounding box center [393, 173] width 21 height 20
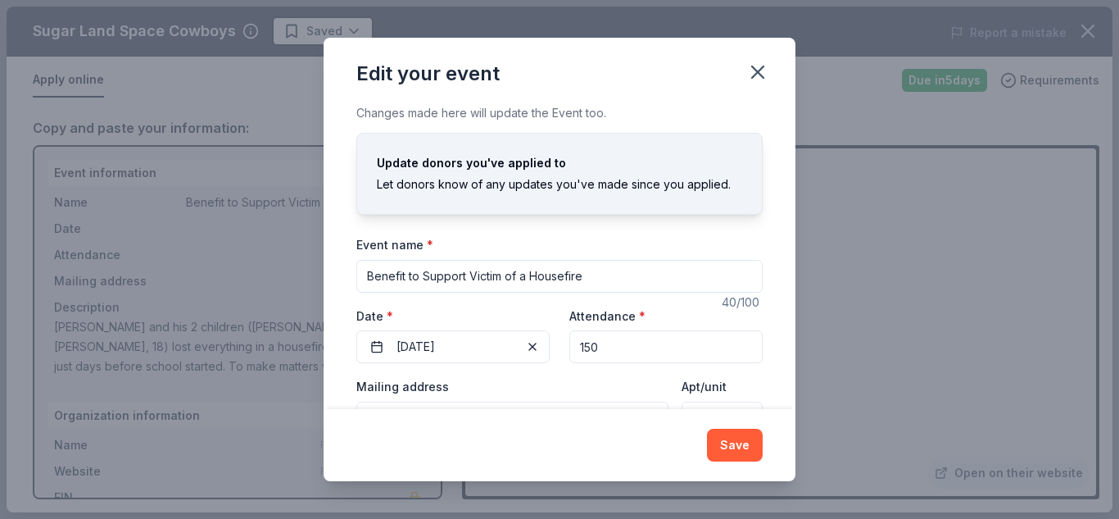
click at [456, 409] on div "Save" at bounding box center [560, 445] width 472 height 72
click at [409, 390] on label "Mailing address" at bounding box center [402, 386] width 93 height 16
click at [409, 401] on input "Mailing address" at bounding box center [512, 417] width 312 height 33
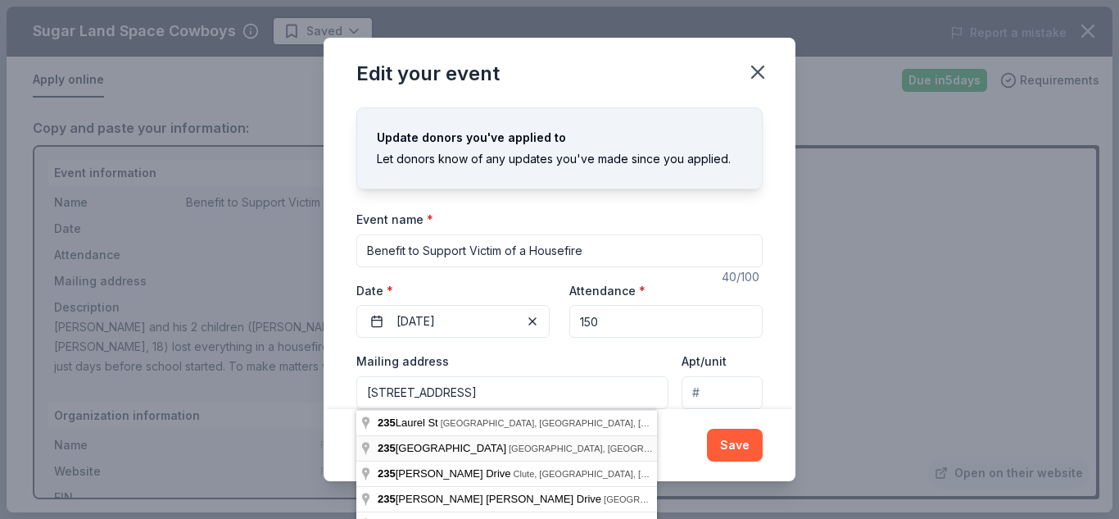
type input "235 Mulberry Lane, Brazoria, TX, 77422"
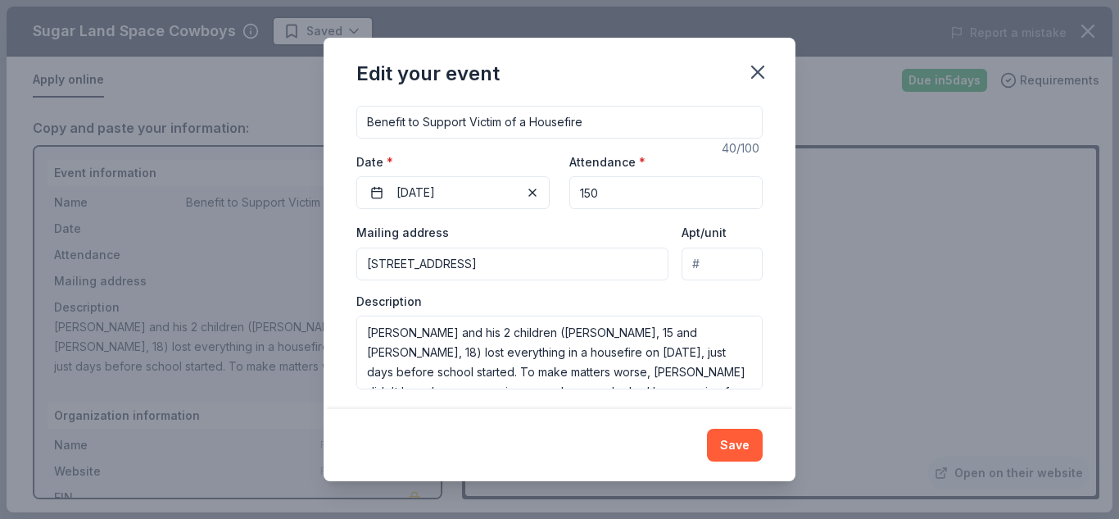
scroll to position [161, 0]
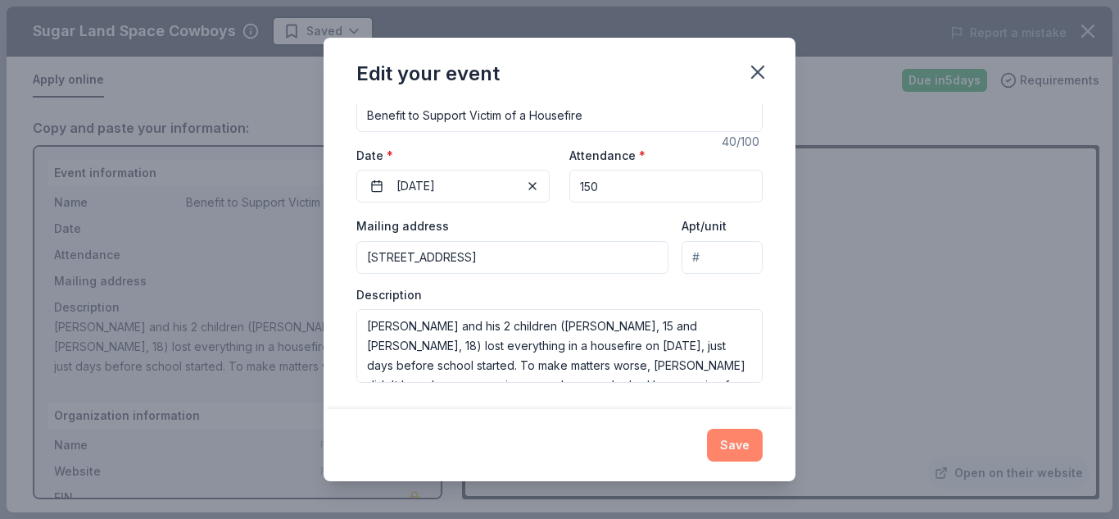
click at [725, 448] on button "Save" at bounding box center [735, 444] width 56 height 33
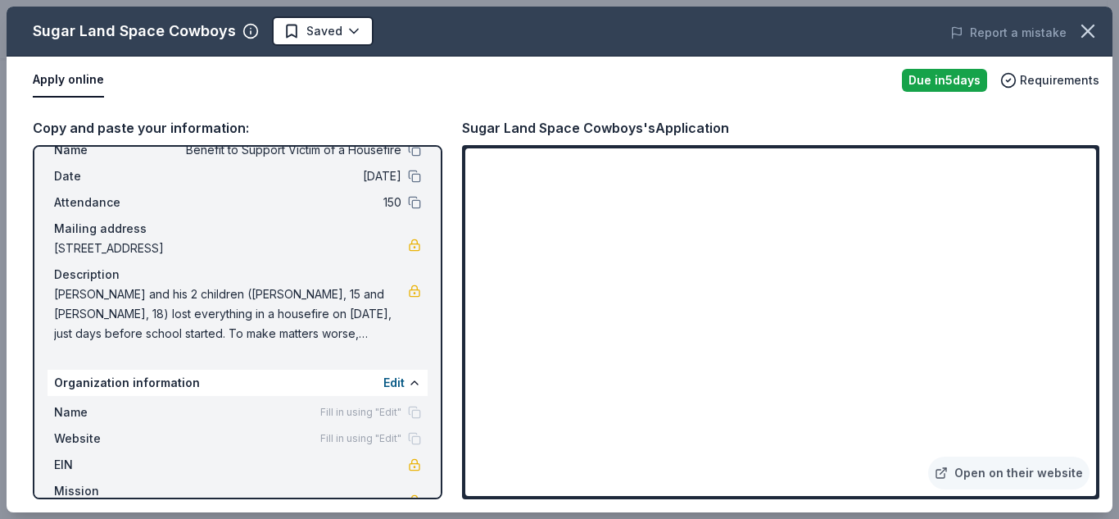
scroll to position [95, 0]
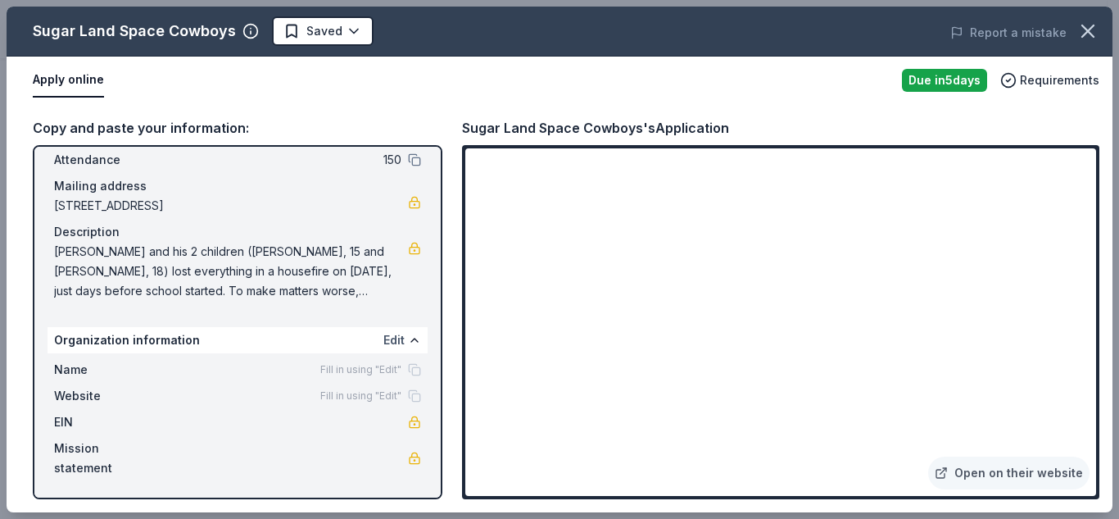
click at [391, 342] on button "Edit" at bounding box center [393, 340] width 21 height 20
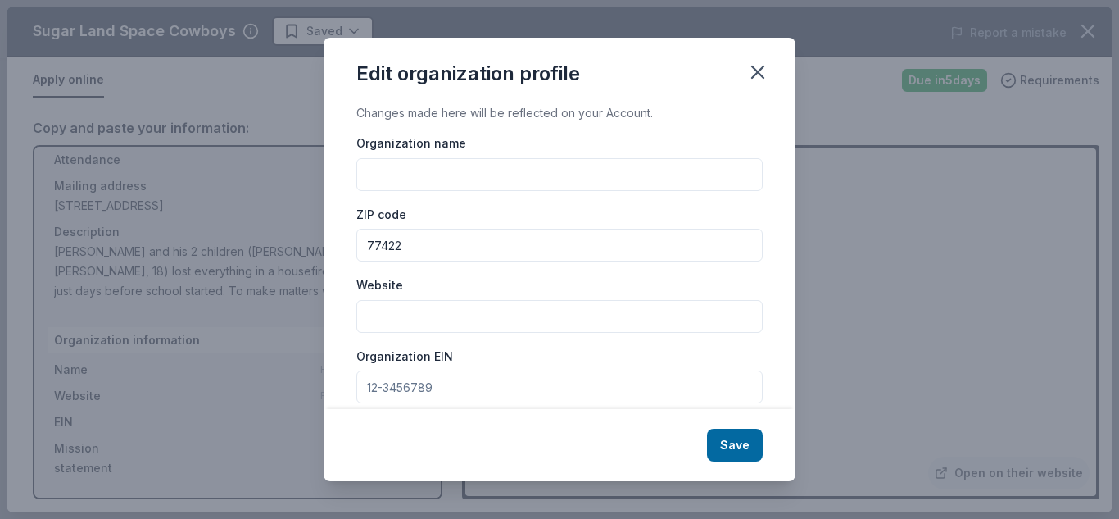
click at [433, 180] on input "Organization name" at bounding box center [559, 174] width 406 height 33
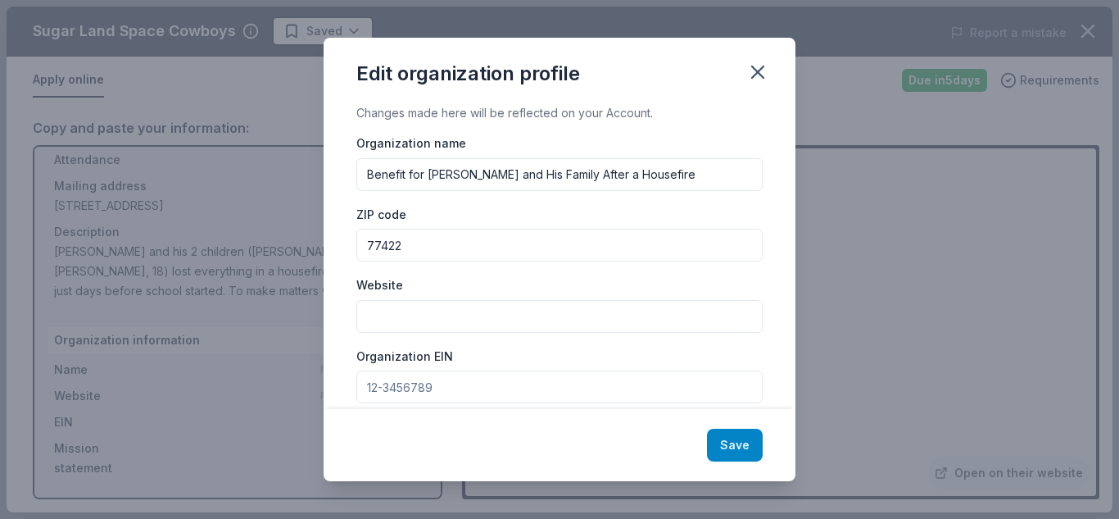
type input "Benefit for Troy Siegel and His Family After a Housefire"
click at [738, 455] on button "Save" at bounding box center [735, 444] width 56 height 33
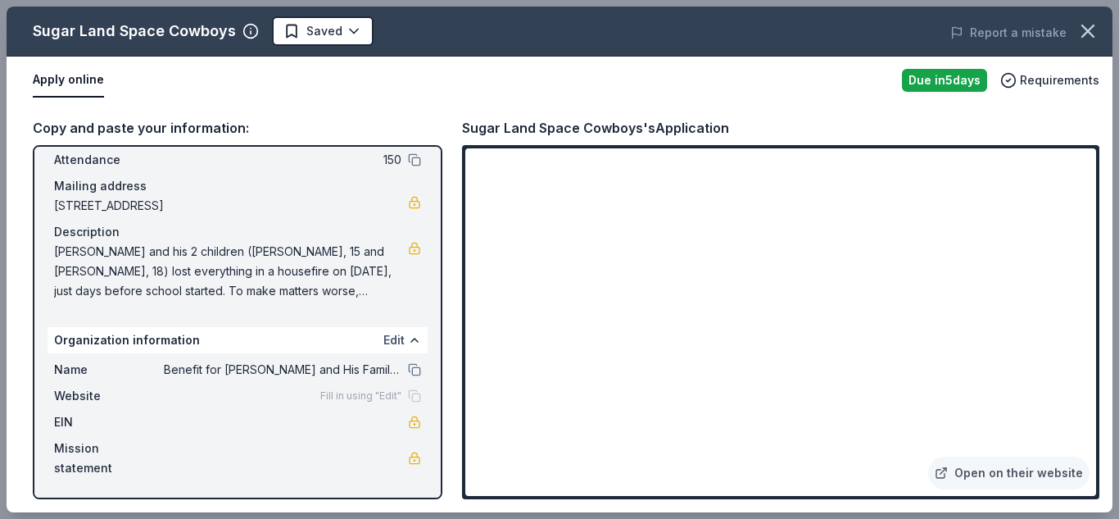
click at [383, 339] on button "Edit" at bounding box center [393, 340] width 21 height 20
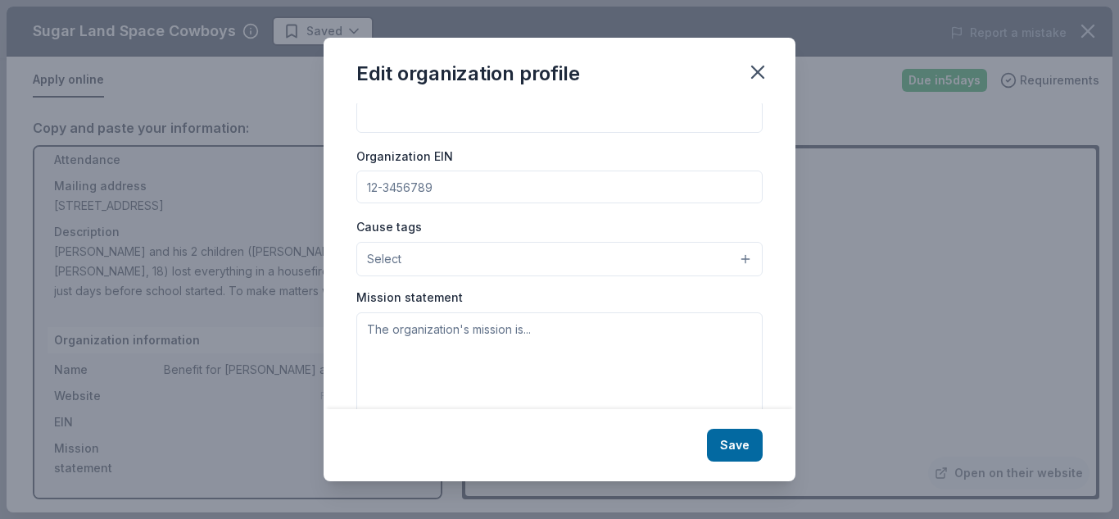
scroll to position [242, 0]
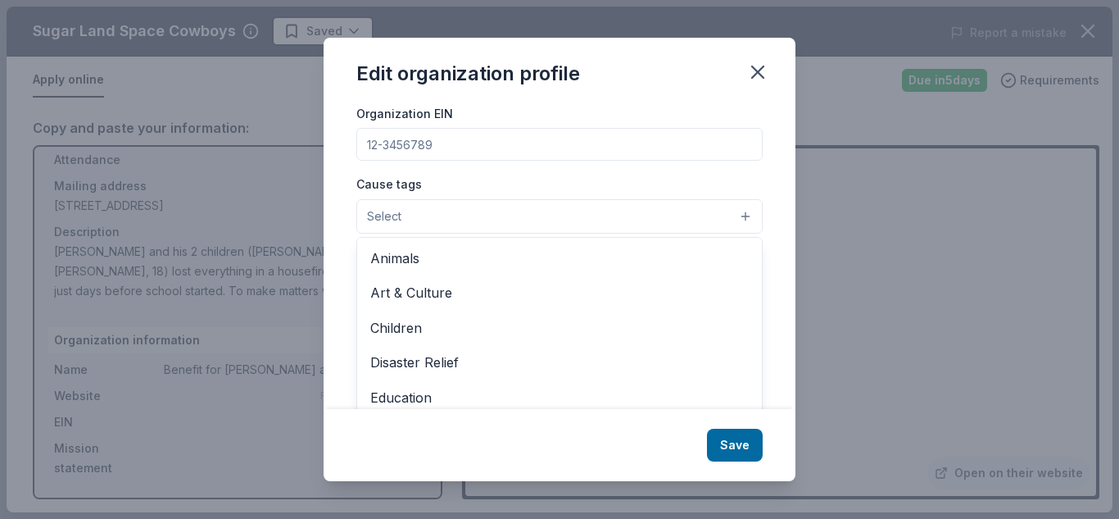
click at [620, 220] on button "Select" at bounding box center [559, 216] width 406 height 34
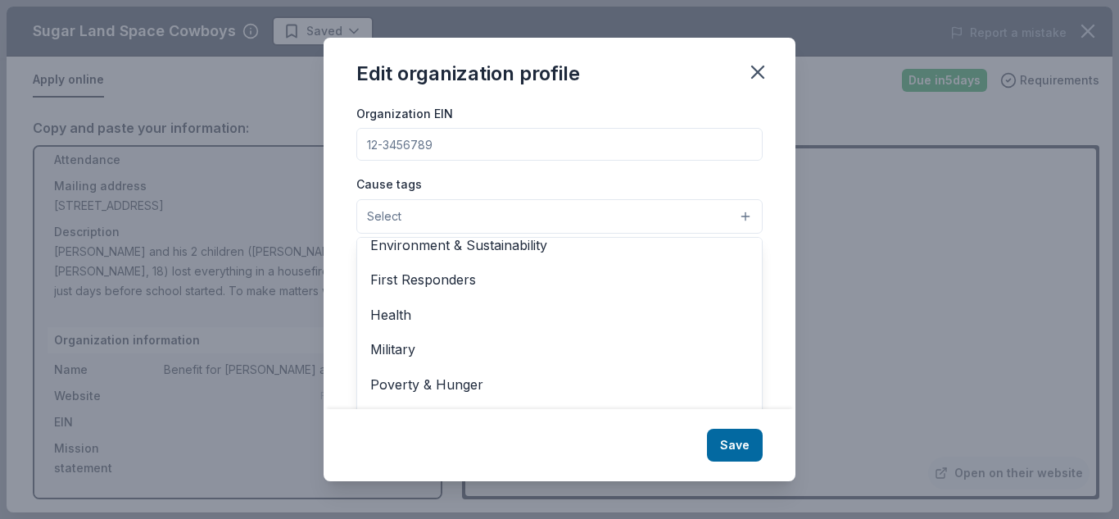
scroll to position [229, 0]
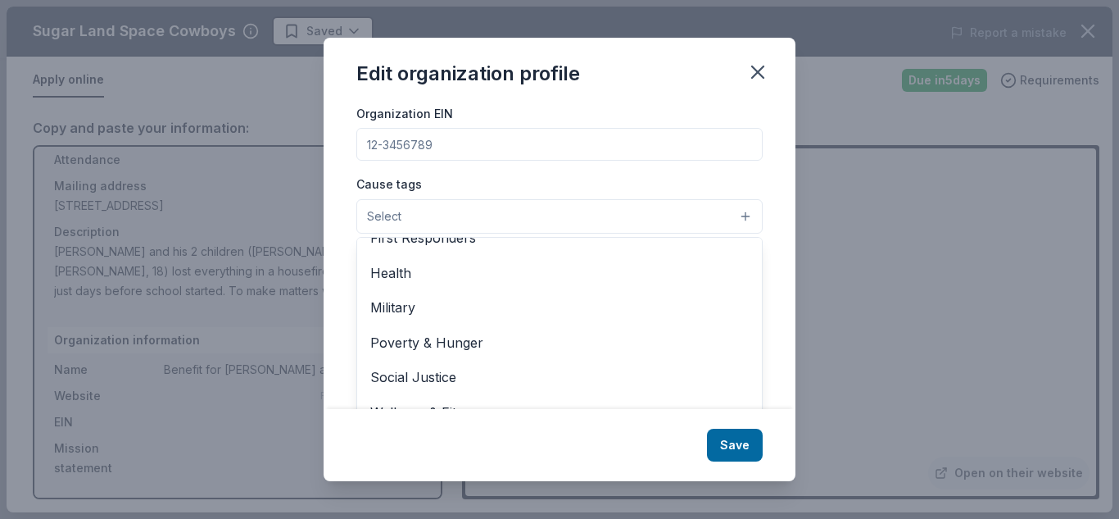
click at [749, 442] on div "Edit organization profile Changes made here will be reflected on your Account. …" at bounding box center [560, 259] width 472 height 443
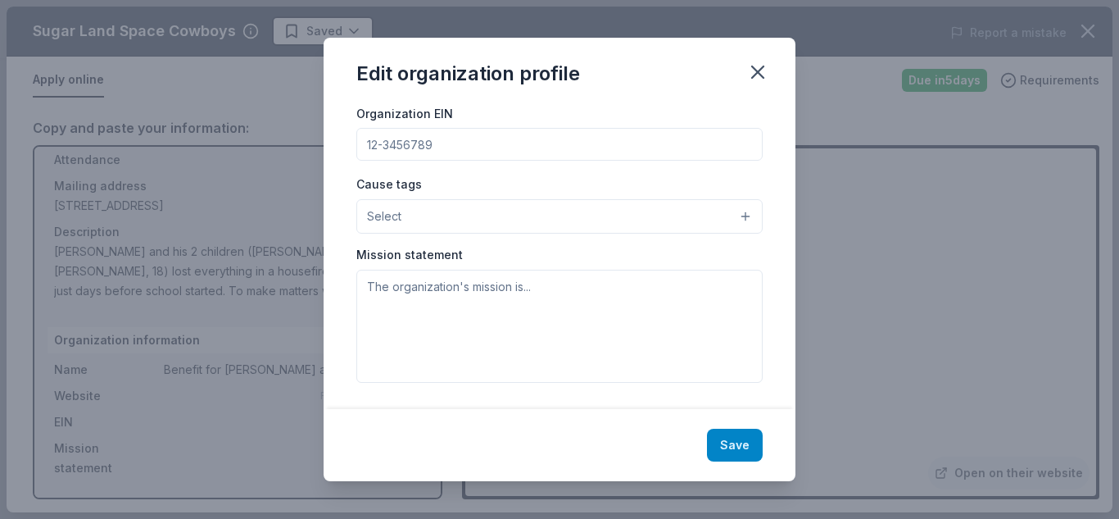
click at [736, 438] on button "Save" at bounding box center [735, 444] width 56 height 33
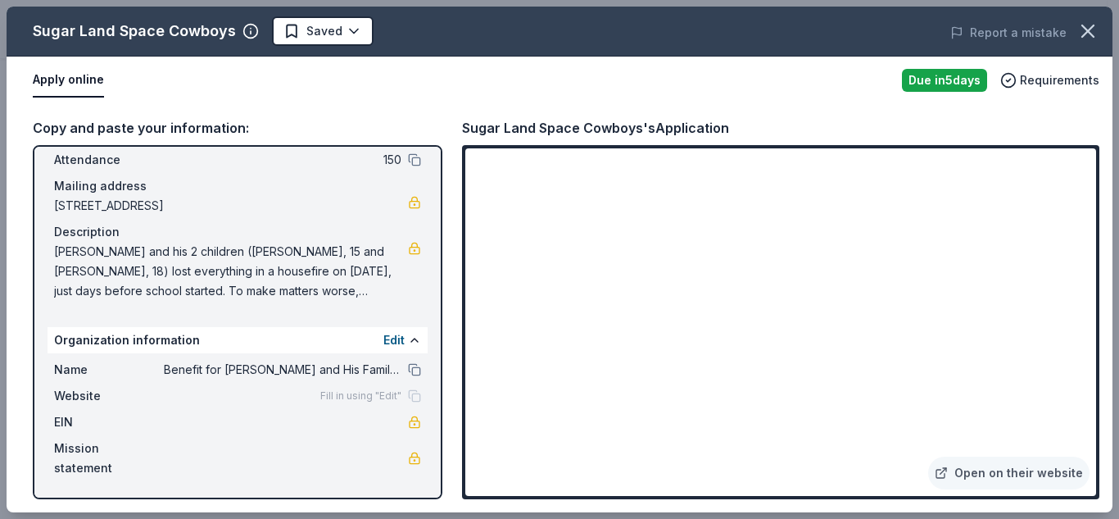
drag, startPoint x: 1110, startPoint y: 208, endPoint x: 1109, endPoint y: 261, distance: 52.4
click at [1106, 261] on div "Copy and paste your information: Event information Edit Name Benefit to Support…" at bounding box center [560, 308] width 1106 height 408
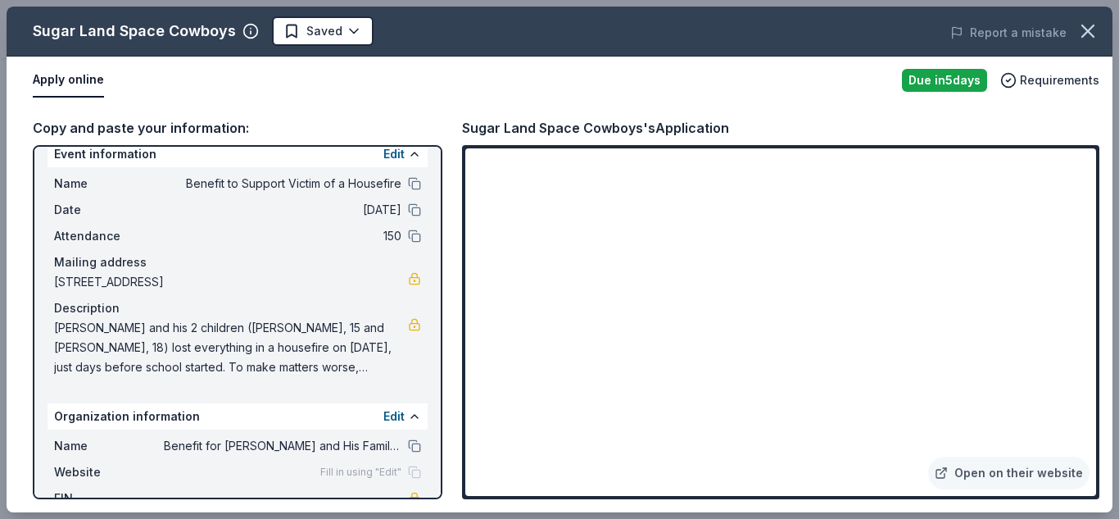
scroll to position [0, 0]
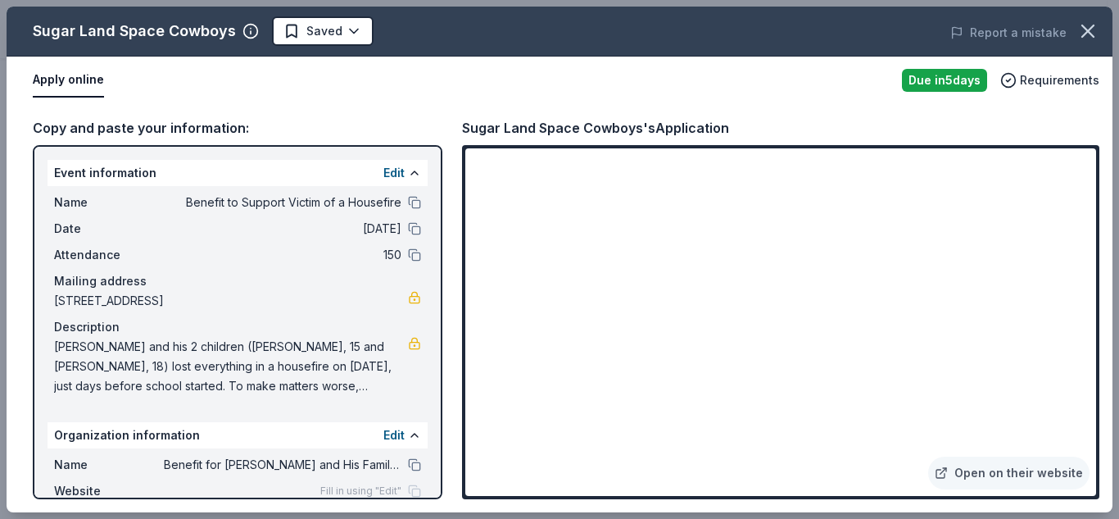
drag, startPoint x: 54, startPoint y: 175, endPoint x: 333, endPoint y: 247, distance: 288.3
click at [333, 247] on div "Event information Edit Name Benefit to Support Victim of a Housefire Date 10/04…" at bounding box center [238, 281] width 380 height 242
click at [184, 118] on div "Copy and paste your information:" at bounding box center [238, 127] width 410 height 21
click at [1003, 472] on link "Open on their website" at bounding box center [1008, 472] width 161 height 33
click at [72, 84] on button "Apply online" at bounding box center [68, 80] width 71 height 34
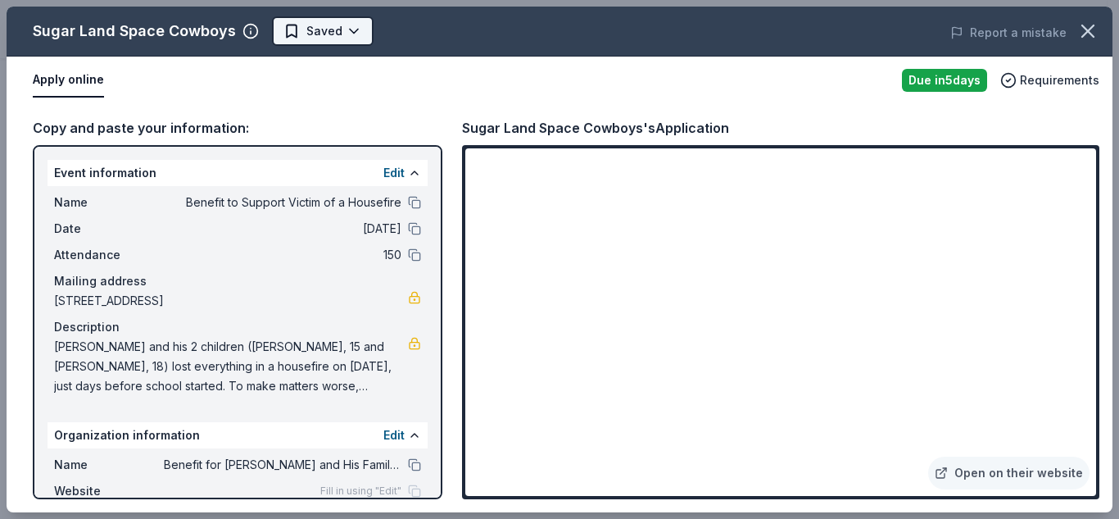
click at [310, 39] on body "Benefit to Support Victim of a Housefire Start free trial Earn Rewards Due in 5…" at bounding box center [553, 259] width 1107 height 519
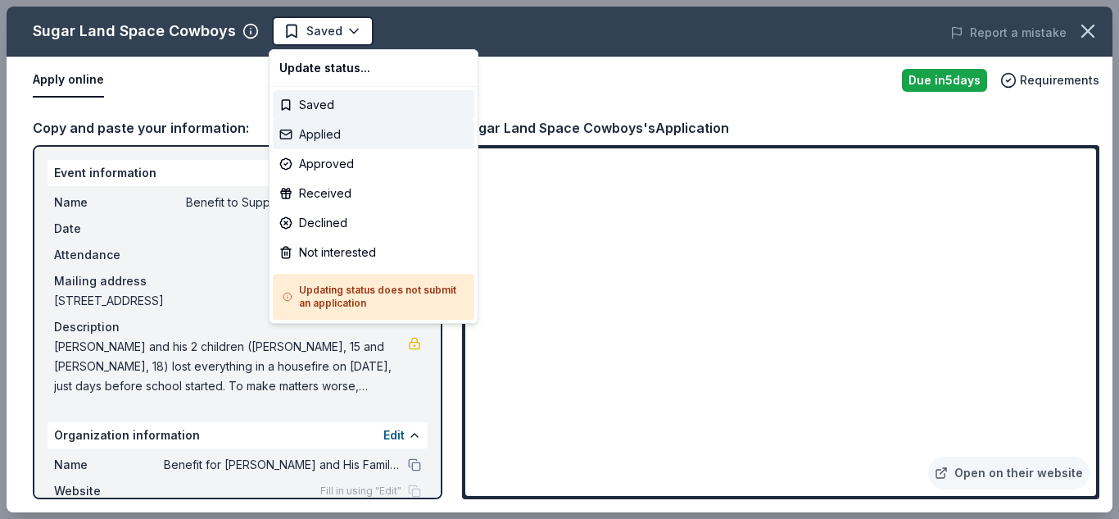
click at [304, 134] on div "Applied" at bounding box center [374, 134] width 202 height 29
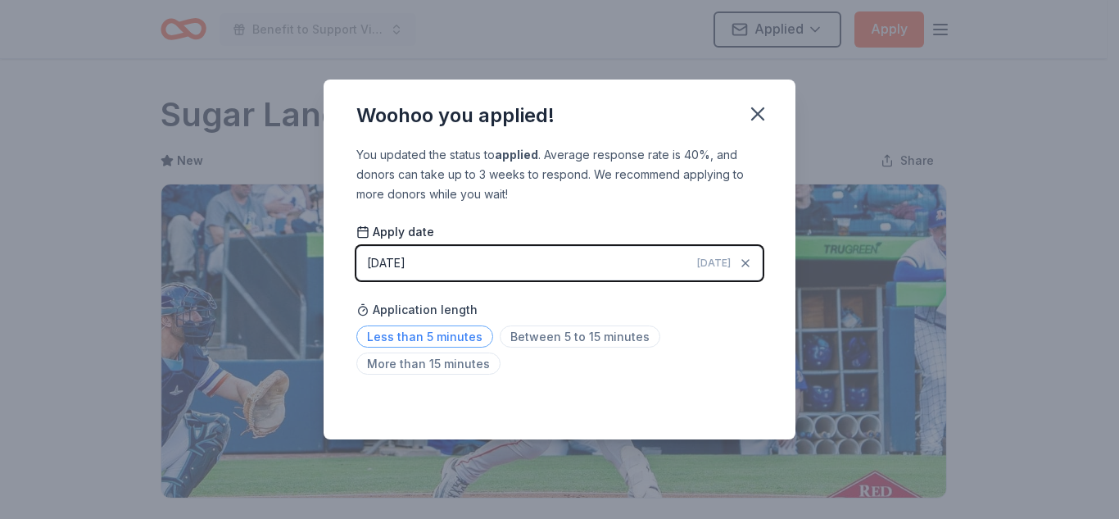
click at [446, 332] on span "Less than 5 minutes" at bounding box center [424, 336] width 137 height 22
click at [736, 401] on div "Saved" at bounding box center [559, 403] width 406 height 20
click at [753, 111] on icon "button" at bounding box center [757, 113] width 23 height 23
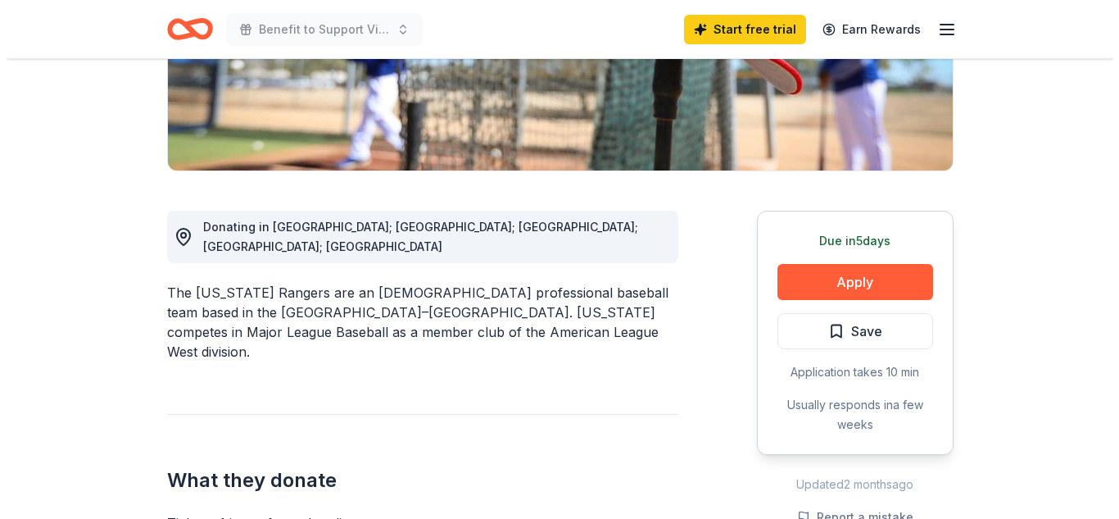
scroll to position [335, 0]
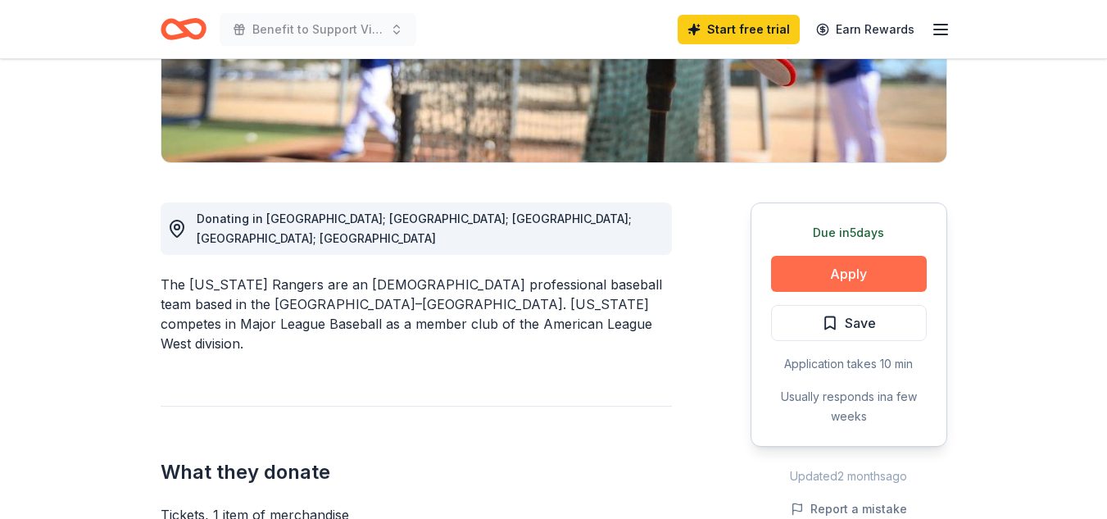
click at [857, 274] on button "Apply" at bounding box center [849, 274] width 156 height 36
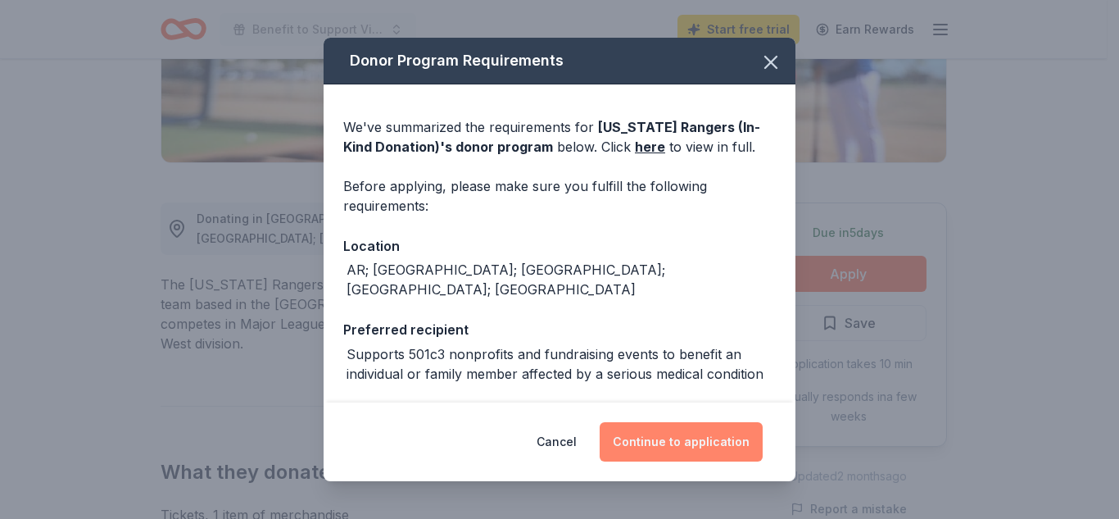
click at [649, 443] on button "Continue to application" at bounding box center [681, 441] width 163 height 39
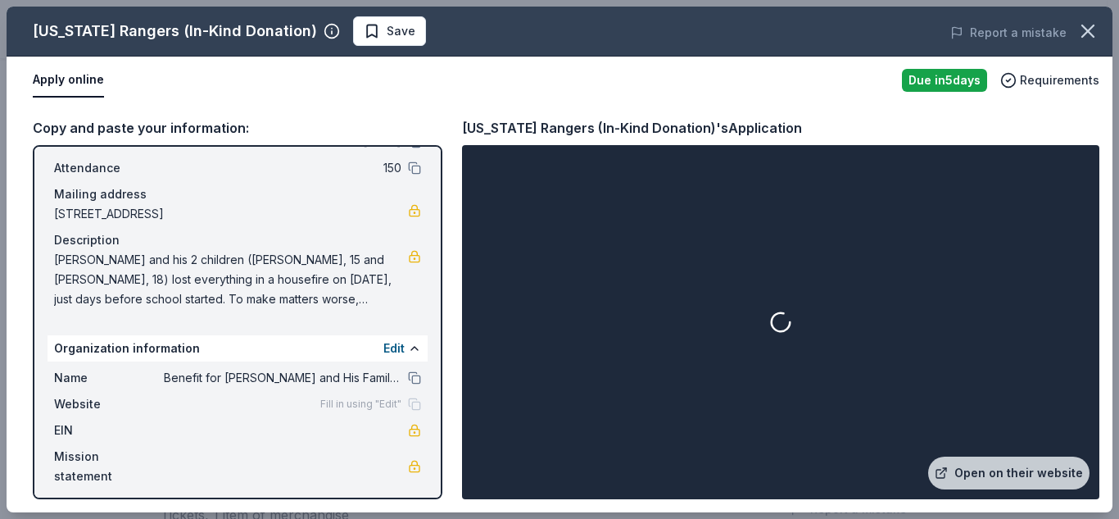
scroll to position [95, 0]
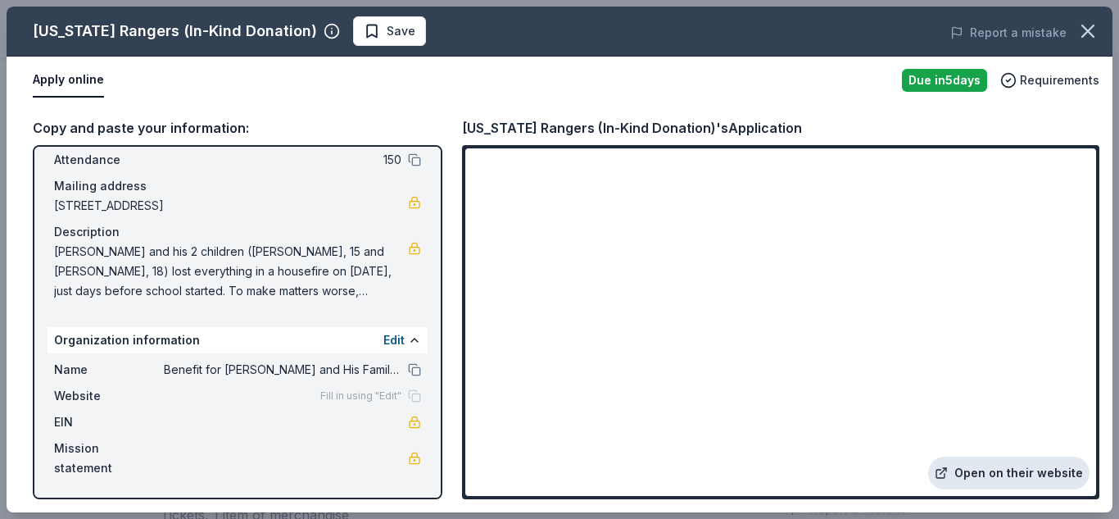
click at [1031, 480] on link "Open on their website" at bounding box center [1008, 472] width 161 height 33
click at [984, 469] on link "Open on their website" at bounding box center [1008, 472] width 161 height 33
